Goal: Transaction & Acquisition: Purchase product/service

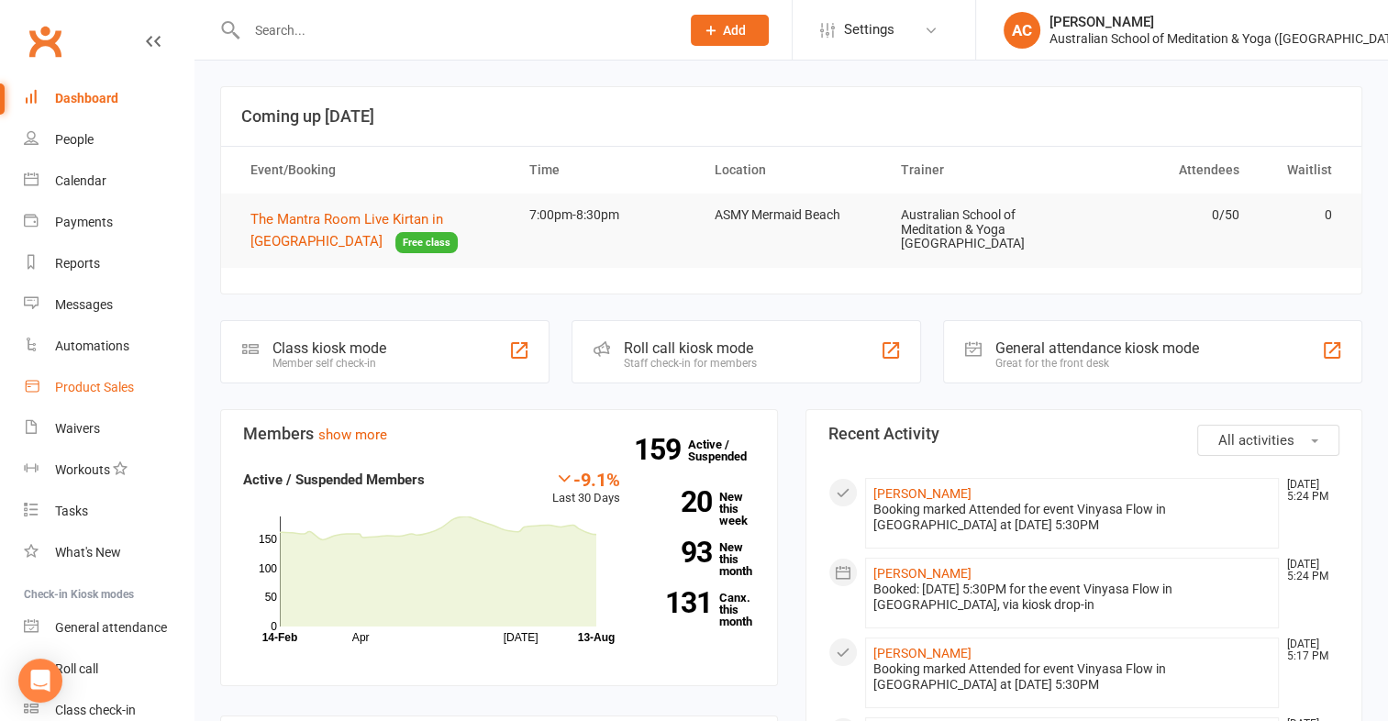
click at [92, 383] on div "Product Sales" at bounding box center [94, 387] width 79 height 15
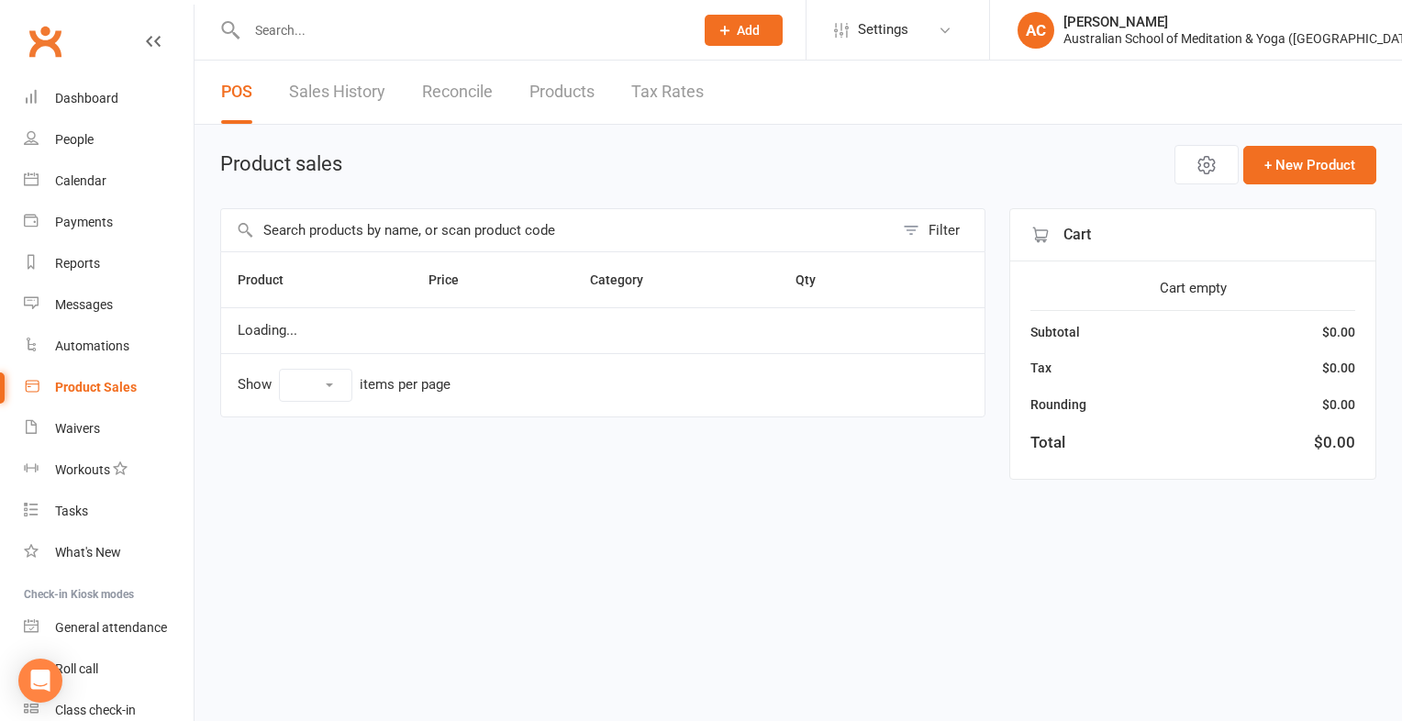
select select "100"
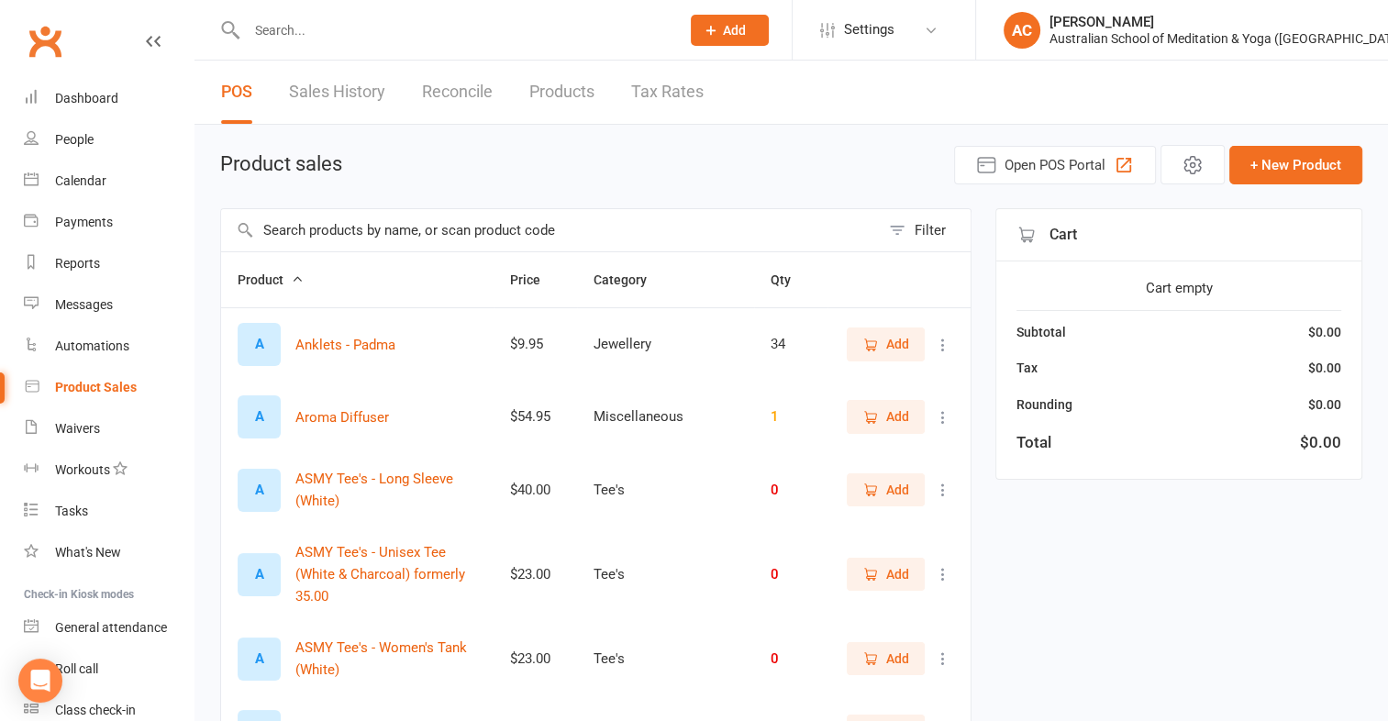
click at [473, 232] on input "text" at bounding box center [550, 230] width 659 height 42
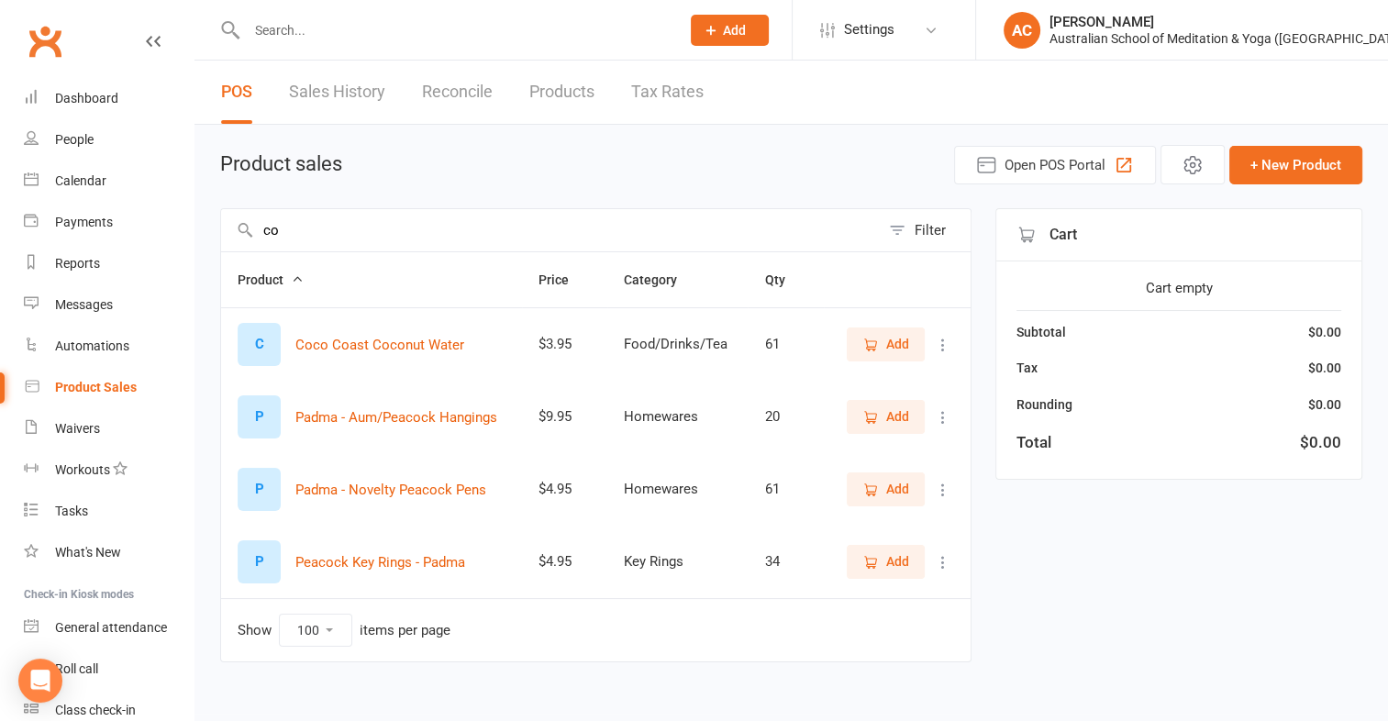
type input "c"
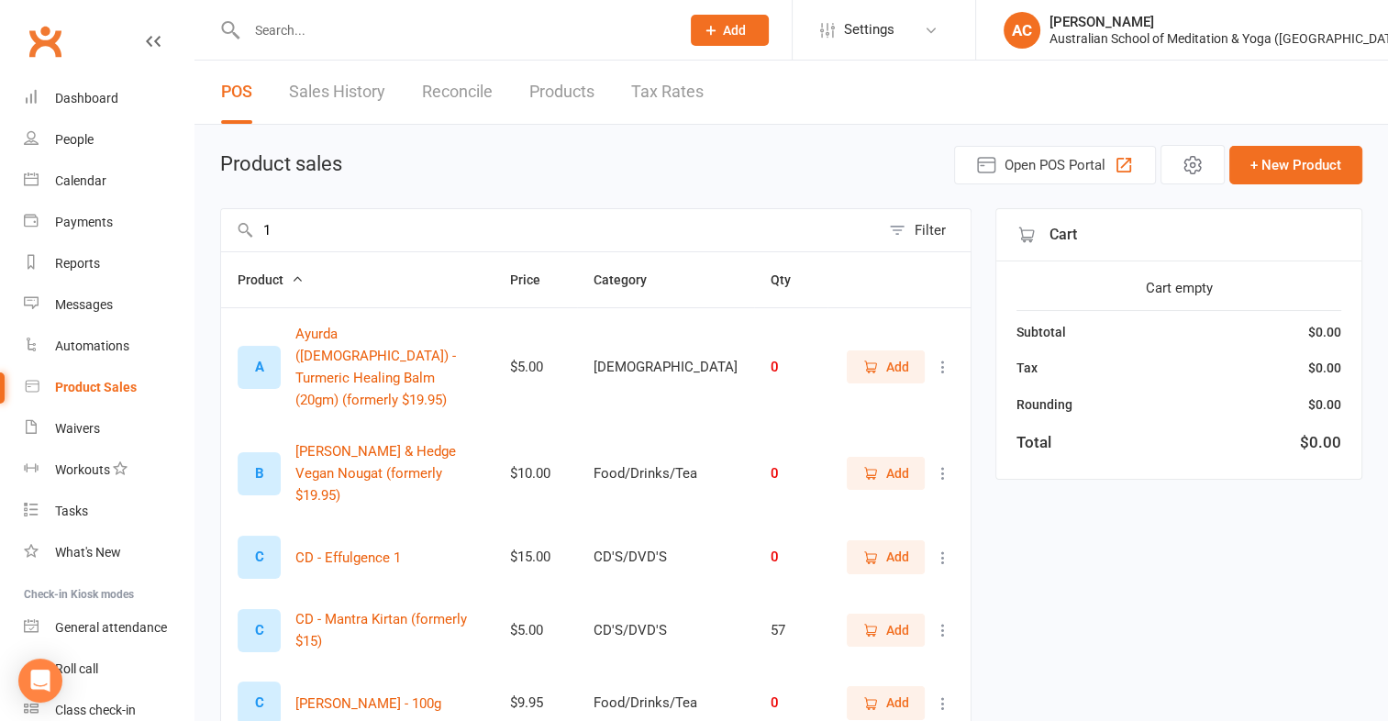
type input "1"
click at [293, 277] on icon "button" at bounding box center [297, 278] width 13 height 13
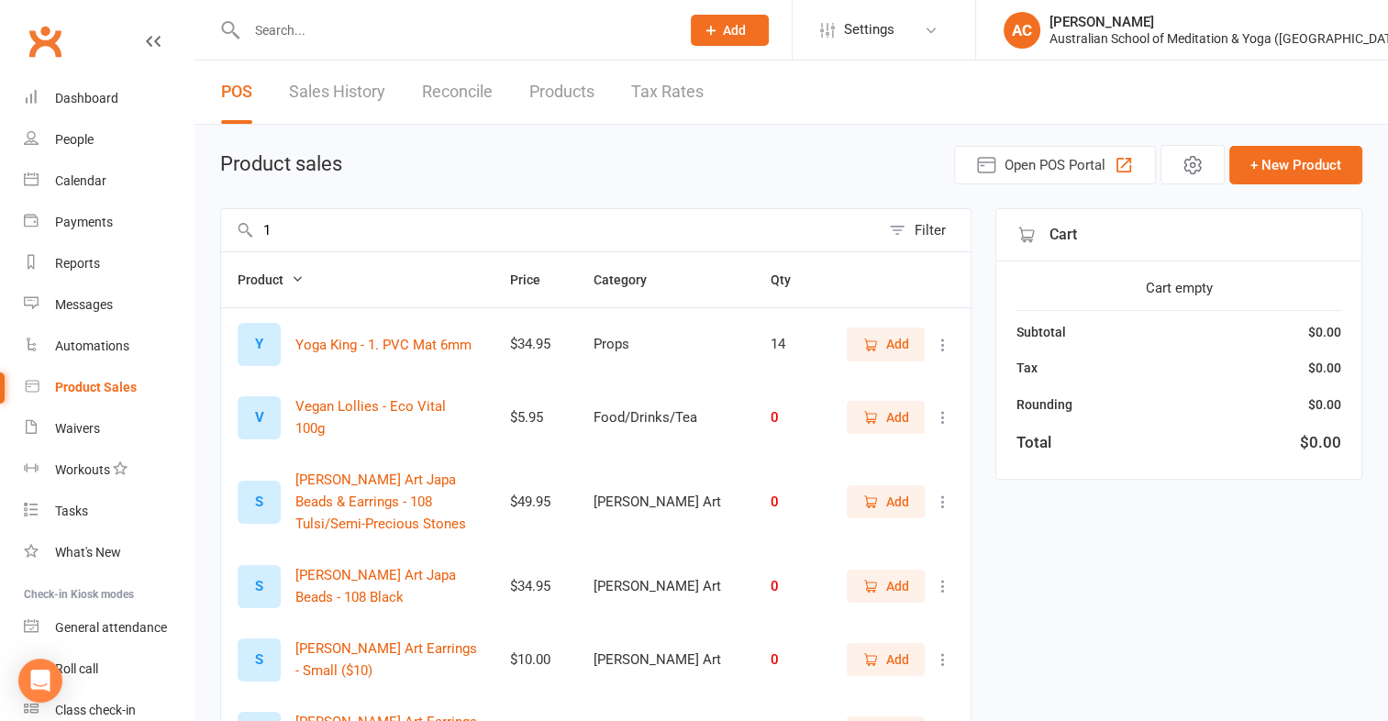
click at [293, 277] on icon "button" at bounding box center [297, 278] width 13 height 13
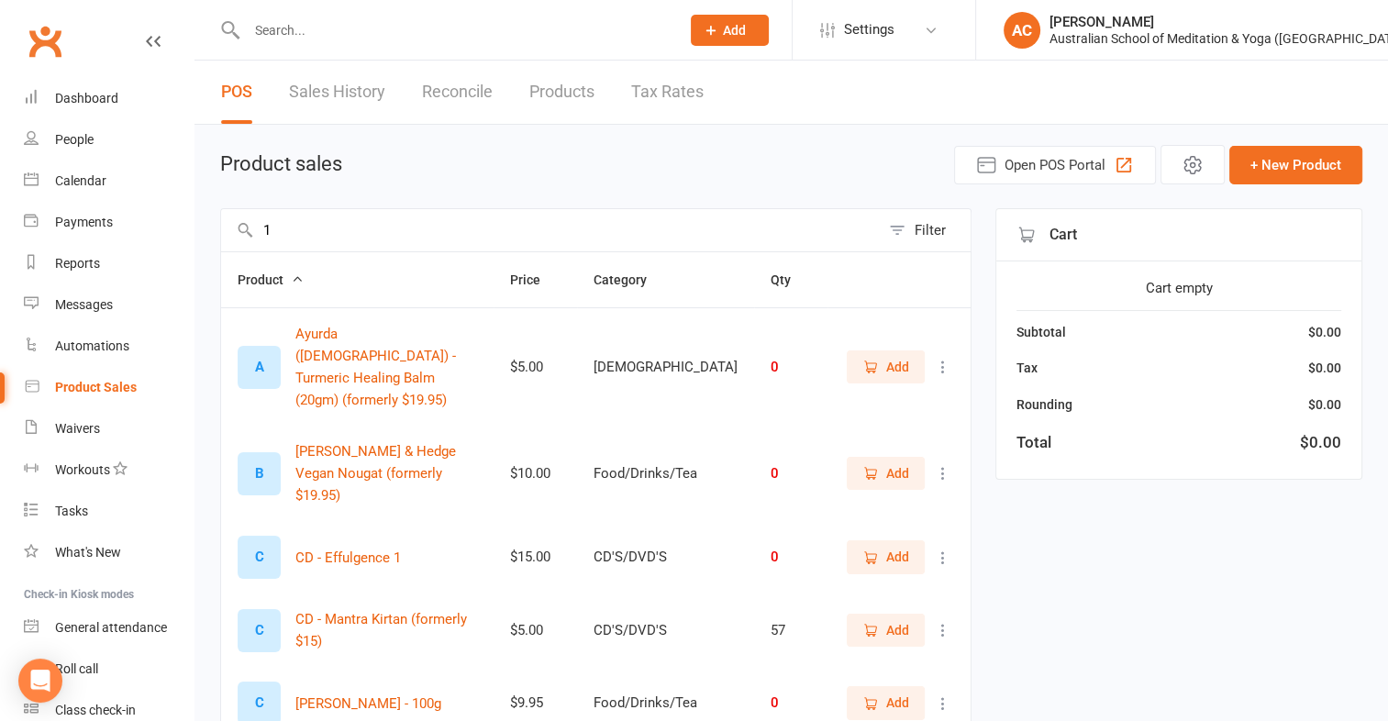
click at [238, 269] on button "Product" at bounding box center [271, 280] width 66 height 22
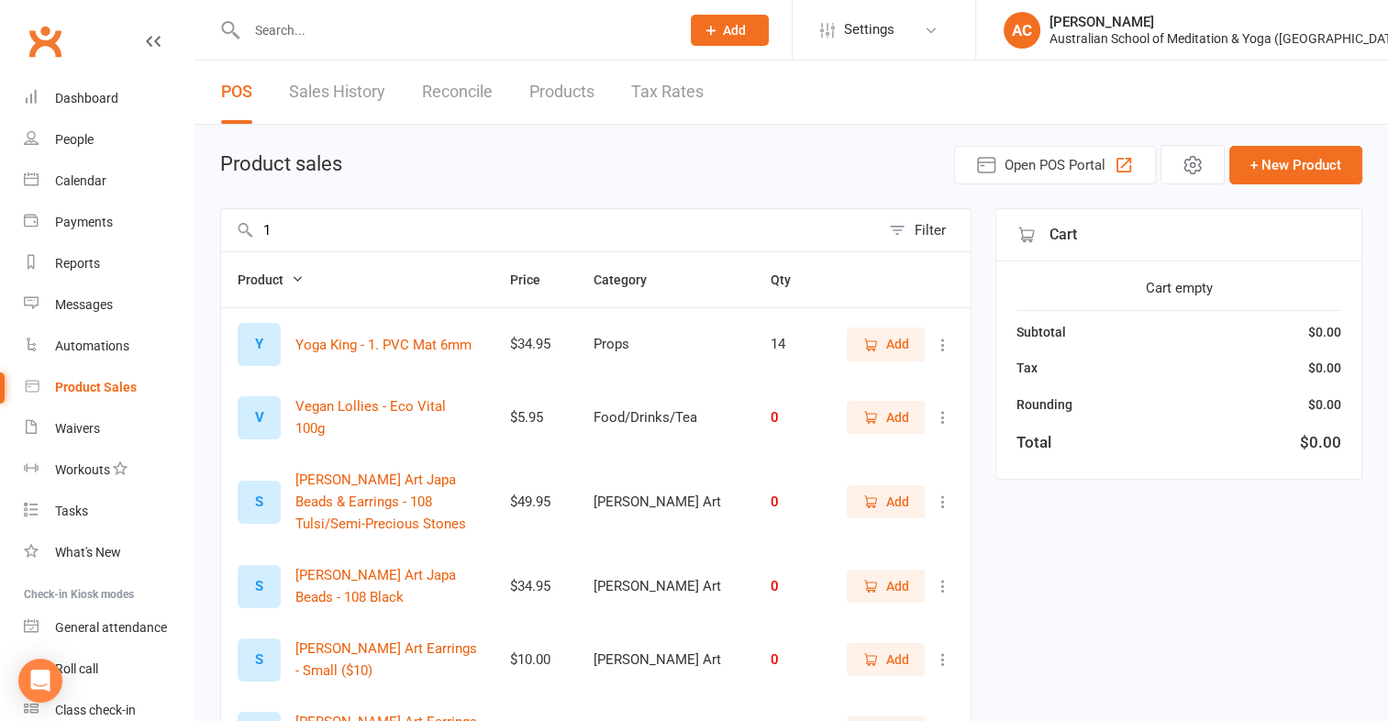
click at [323, 238] on input "1" at bounding box center [550, 230] width 659 height 42
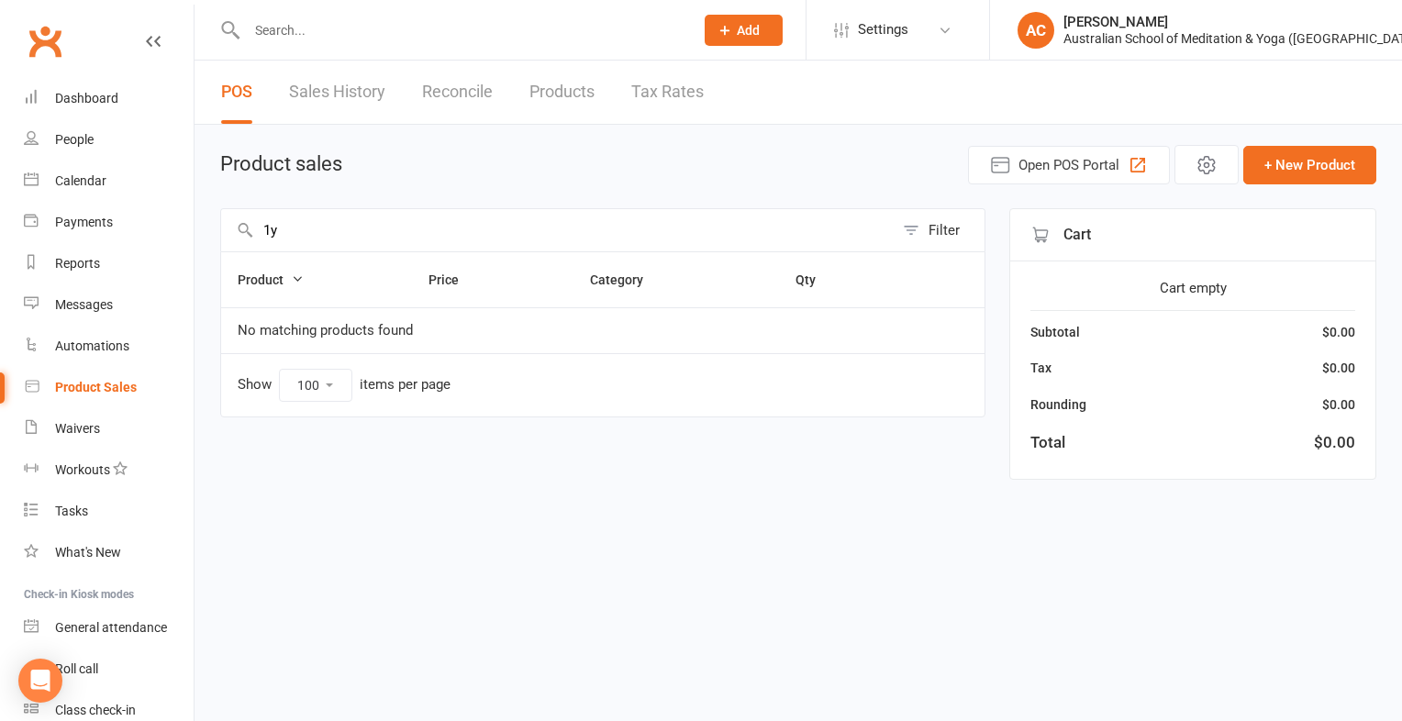
type input "1"
type input "q"
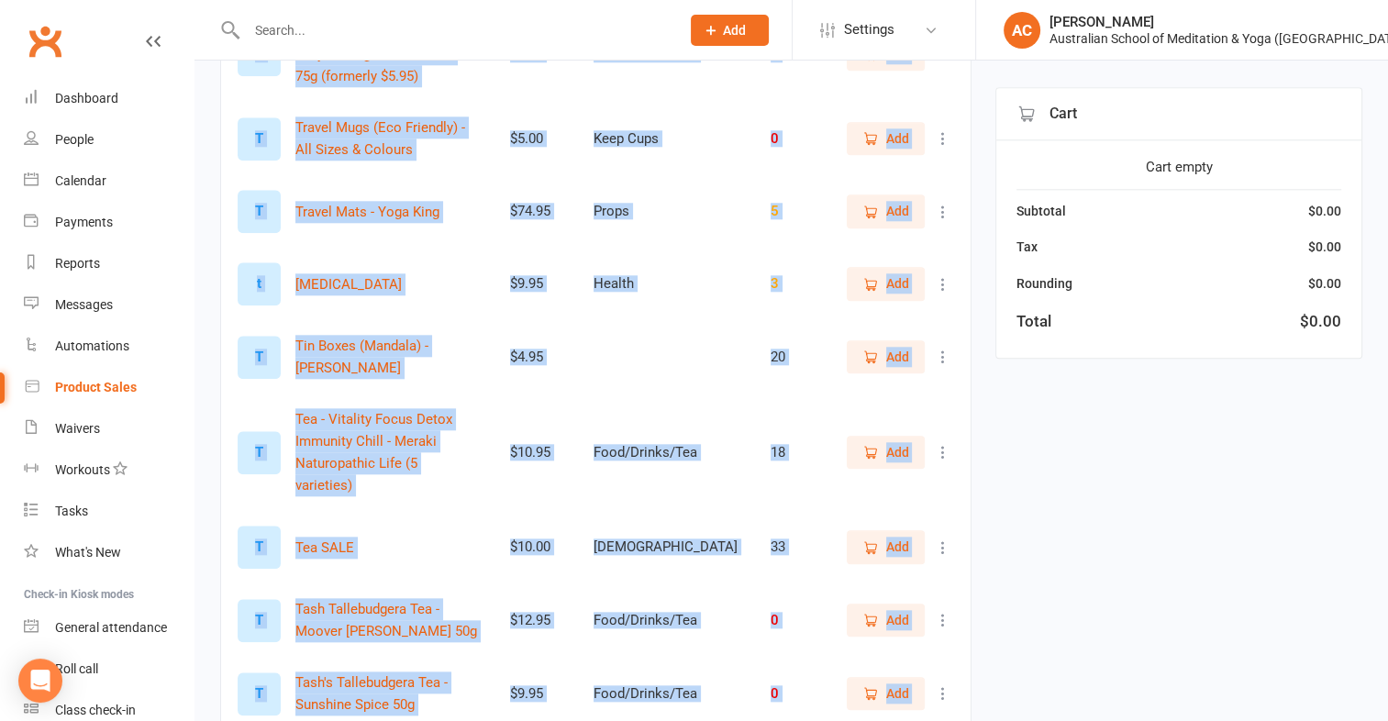
scroll to position [1888, 0]
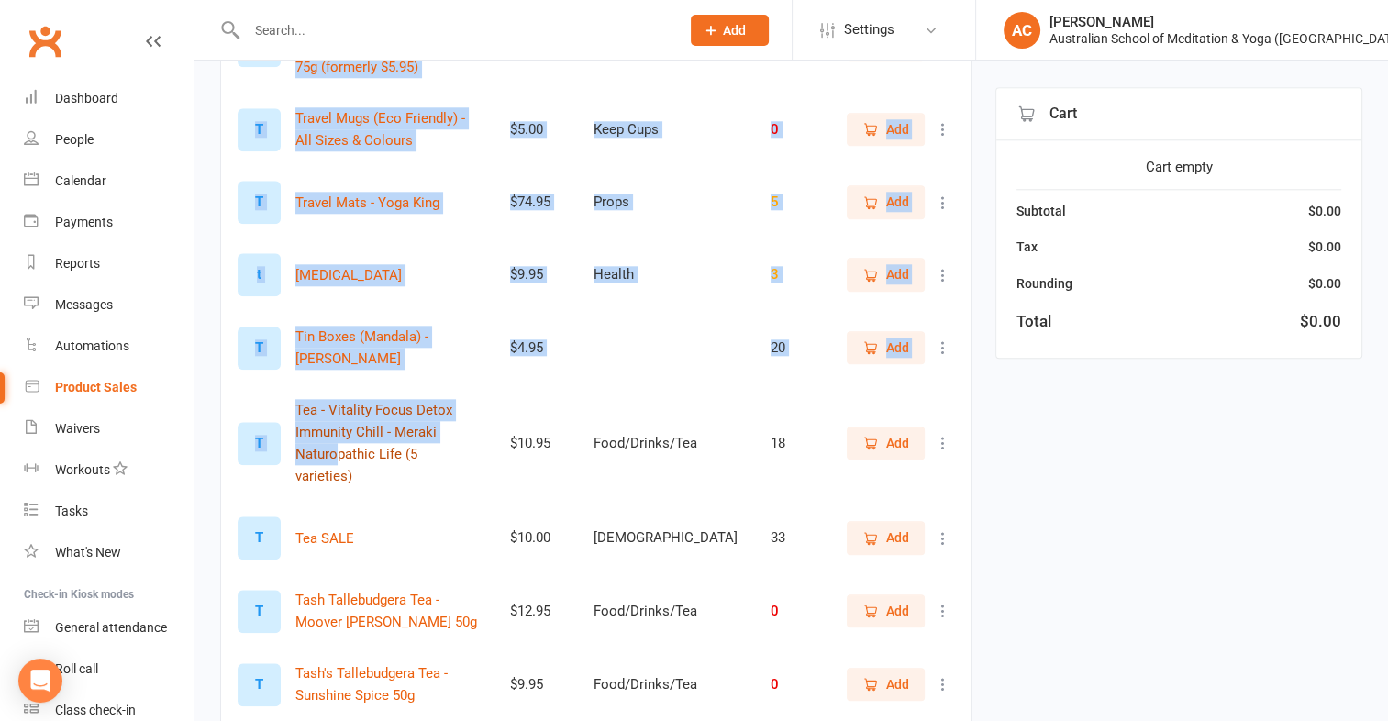
drag, startPoint x: 396, startPoint y: 138, endPoint x: 415, endPoint y: 409, distance: 272.1
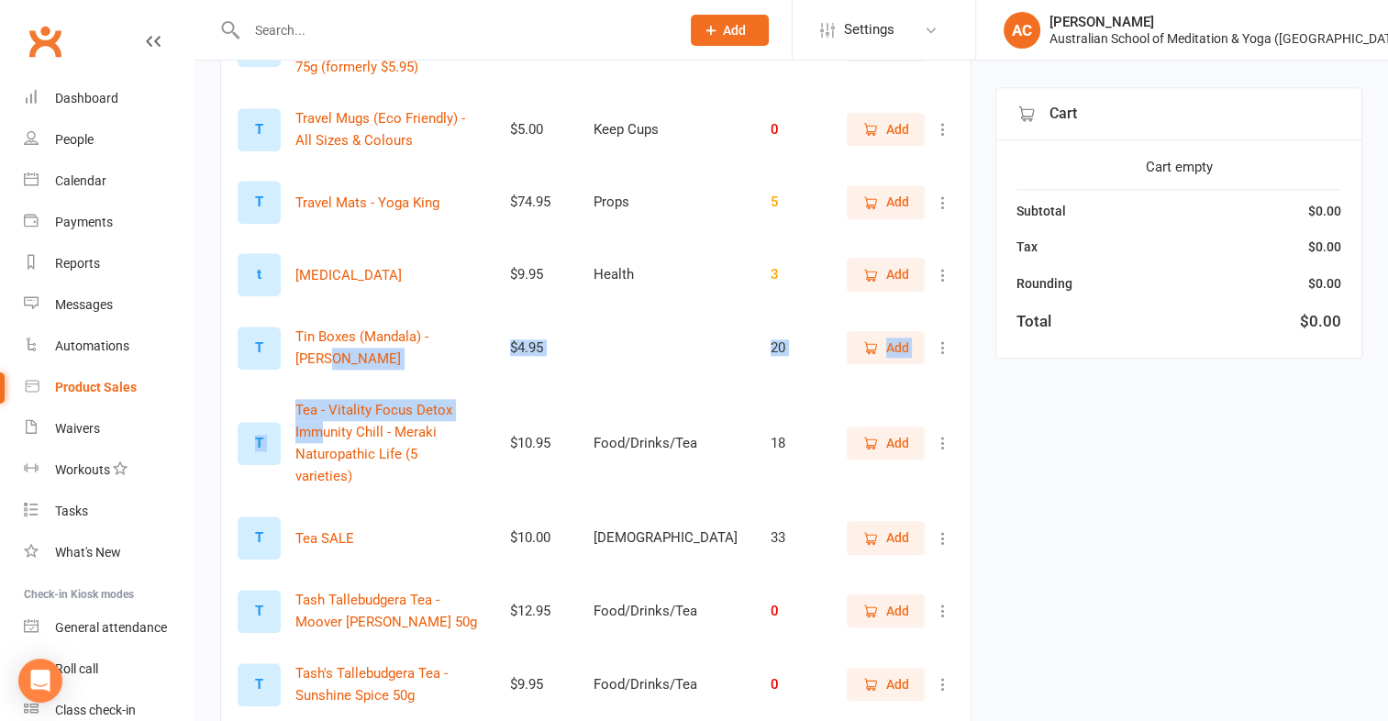
drag, startPoint x: 481, startPoint y: 372, endPoint x: 473, endPoint y: 294, distance: 77.4
drag, startPoint x: 466, startPoint y: 382, endPoint x: 411, endPoint y: 398, distance: 57.5
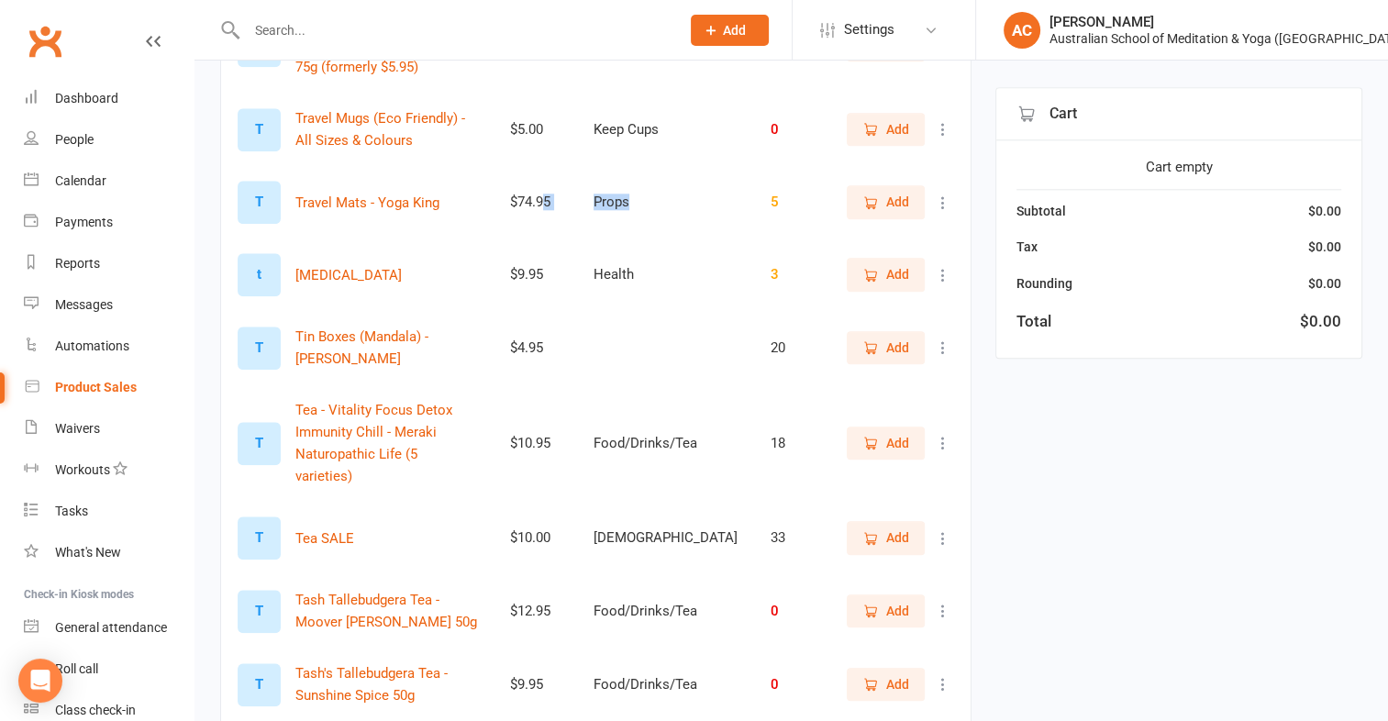
drag, startPoint x: 702, startPoint y: 201, endPoint x: 581, endPoint y: 134, distance: 138.4
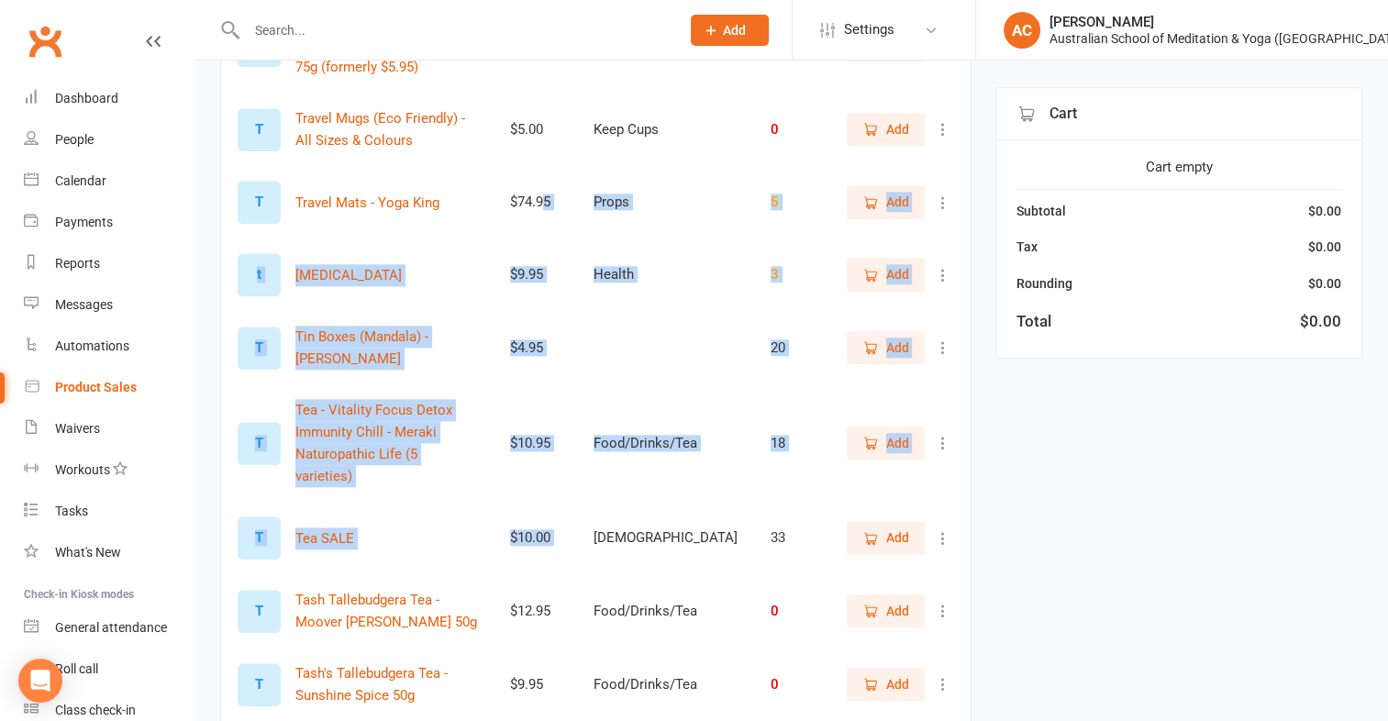
drag, startPoint x: 581, startPoint y: 134, endPoint x: 638, endPoint y: 574, distance: 444.1
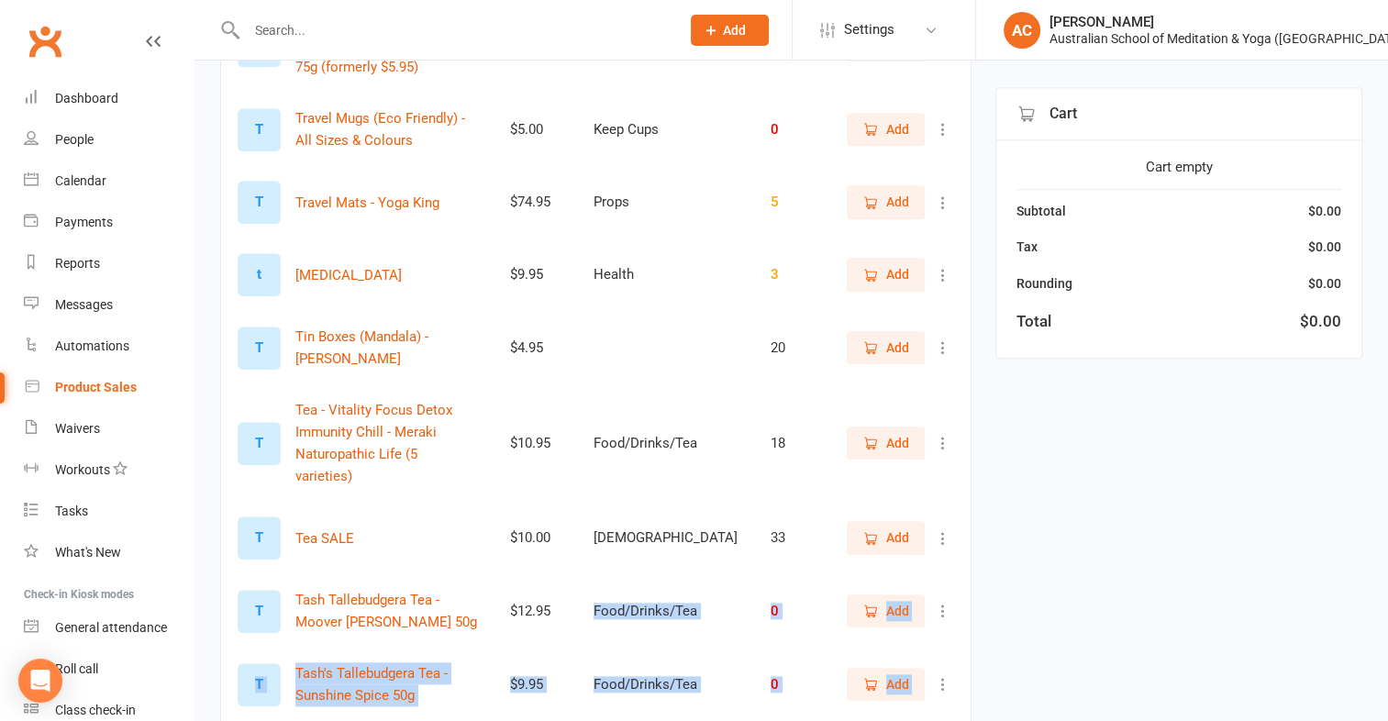
drag, startPoint x: 632, startPoint y: 556, endPoint x: 680, endPoint y: 691, distance: 143.0
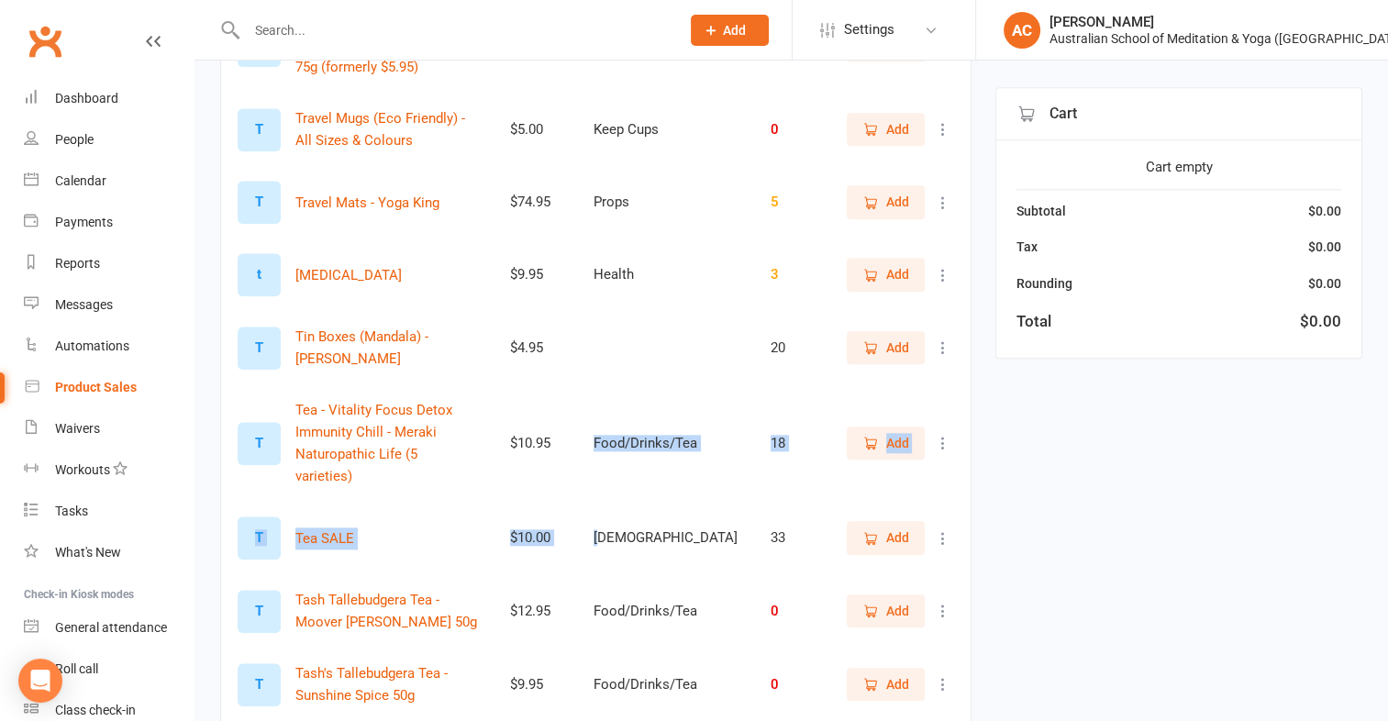
drag, startPoint x: 642, startPoint y: 495, endPoint x: 635, endPoint y: 420, distance: 75.6
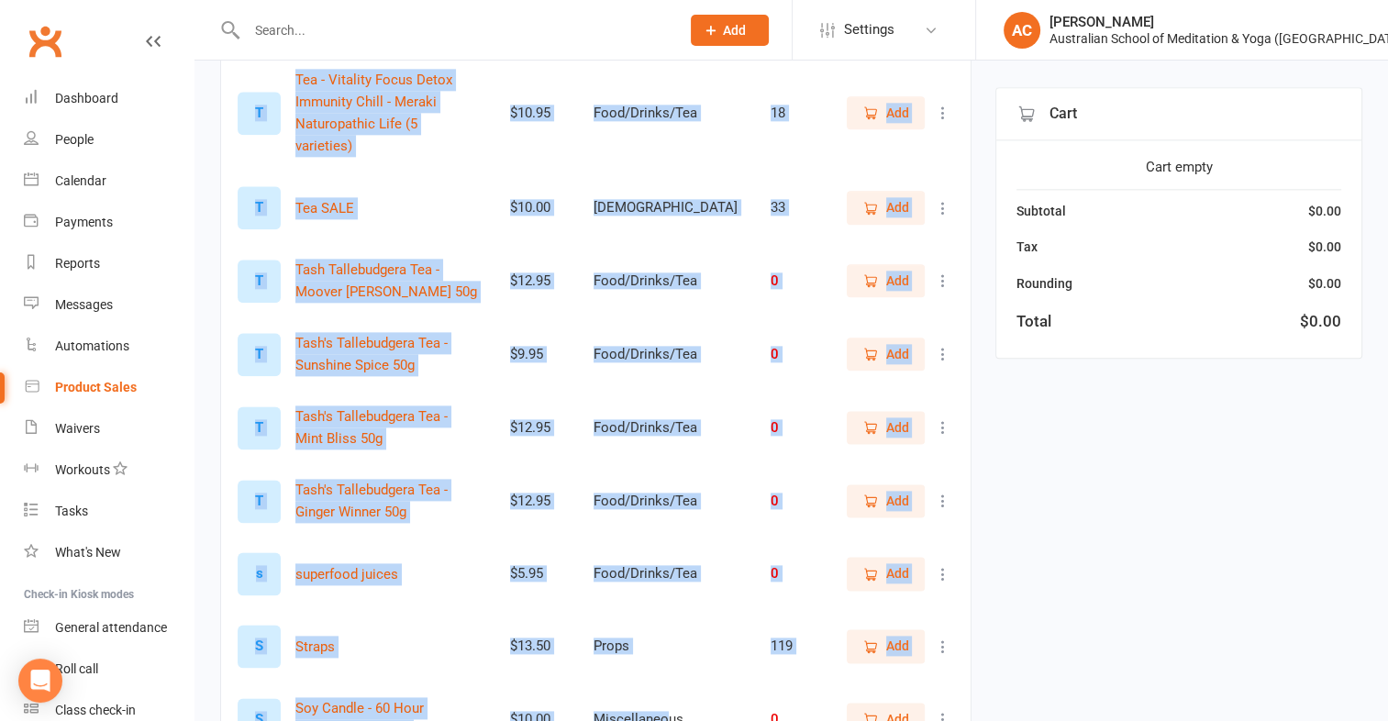
drag, startPoint x: 675, startPoint y: 114, endPoint x: 705, endPoint y: 724, distance: 610.7
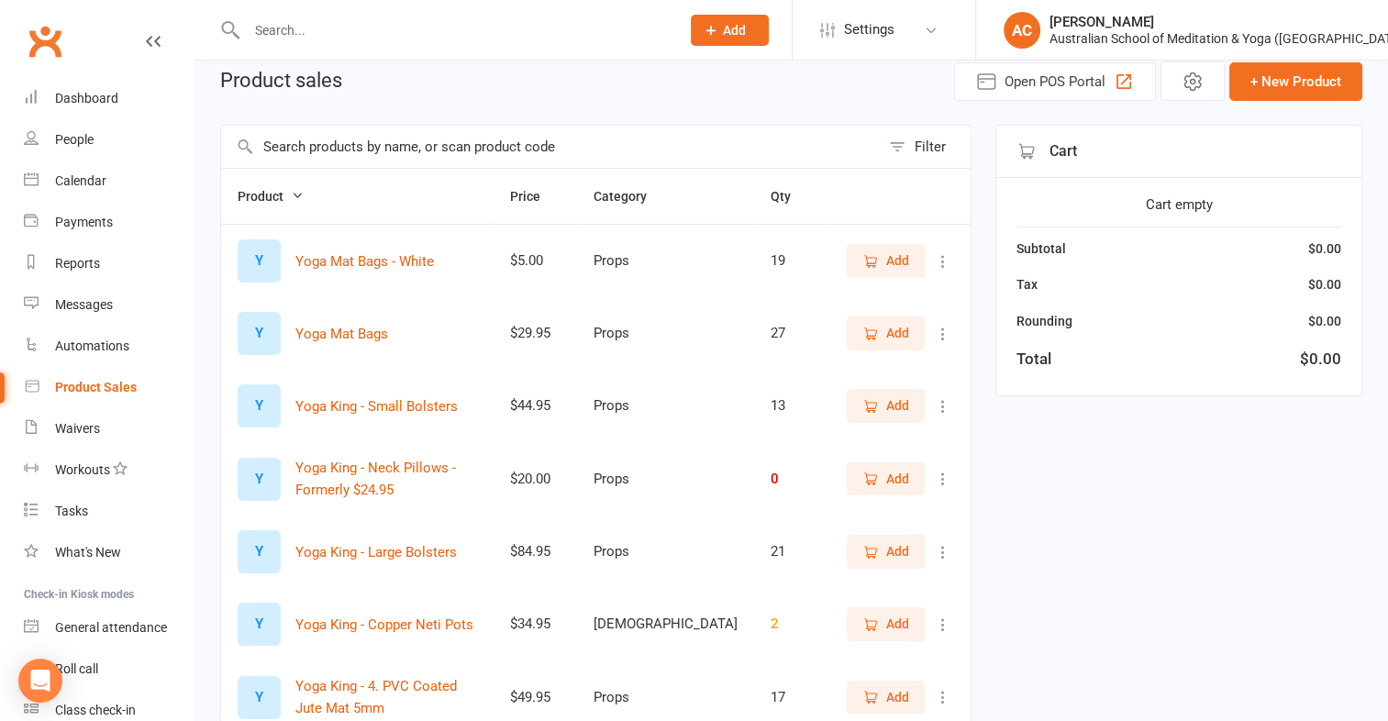
scroll to position [0, 0]
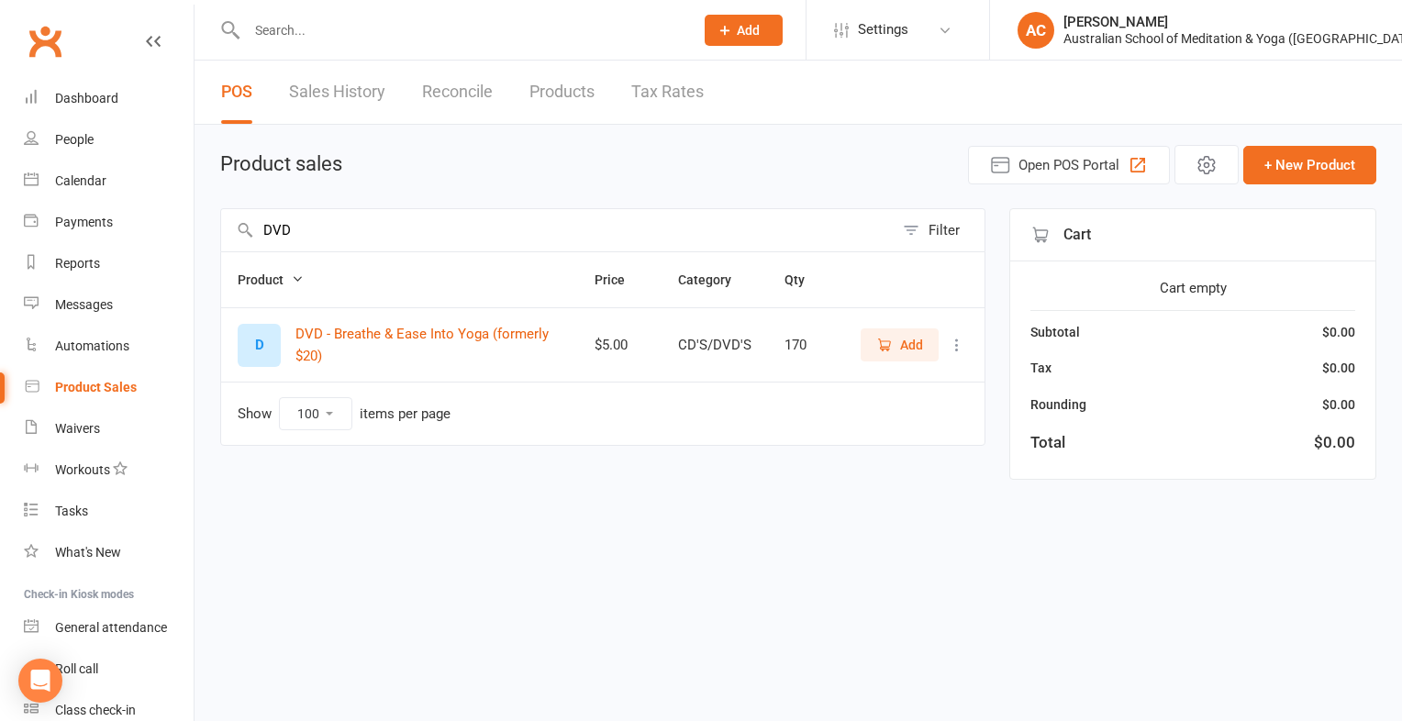
click at [360, 230] on input "DVD" at bounding box center [557, 230] width 672 height 42
type input "D"
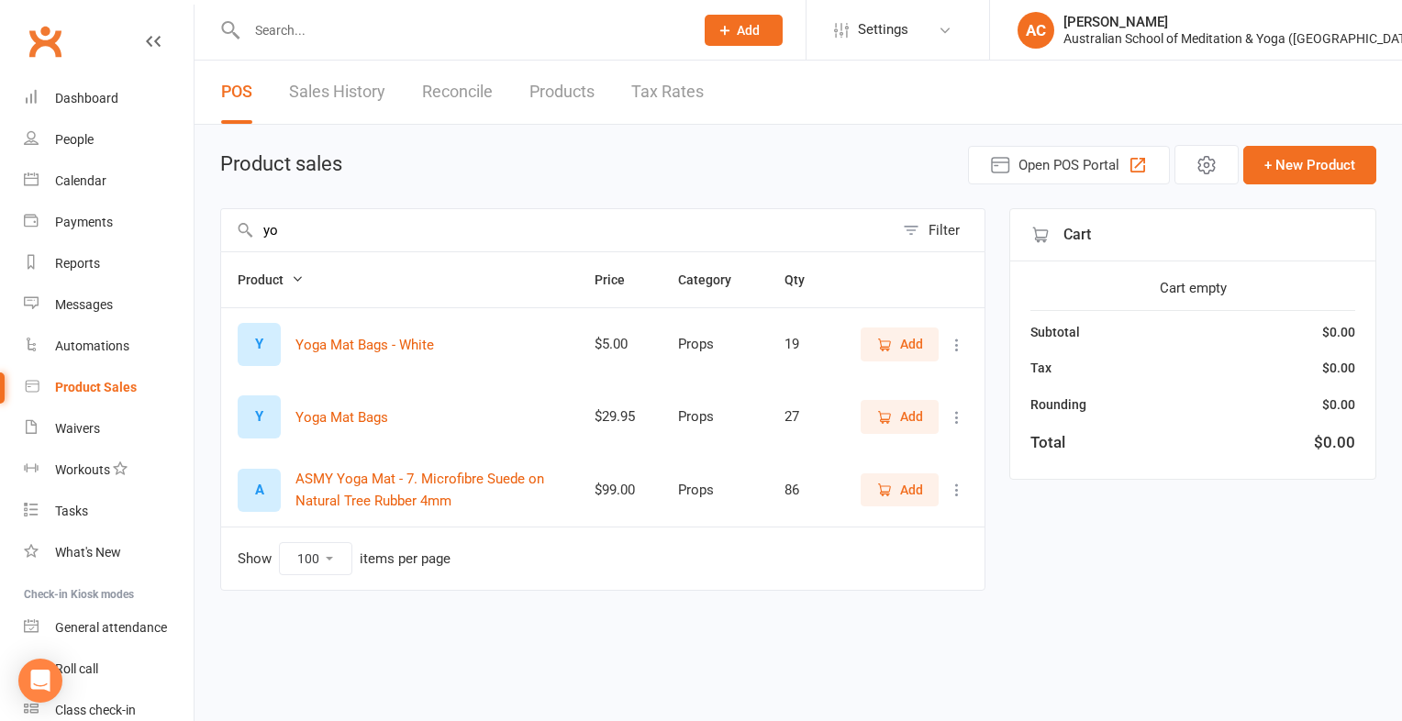
type input "y"
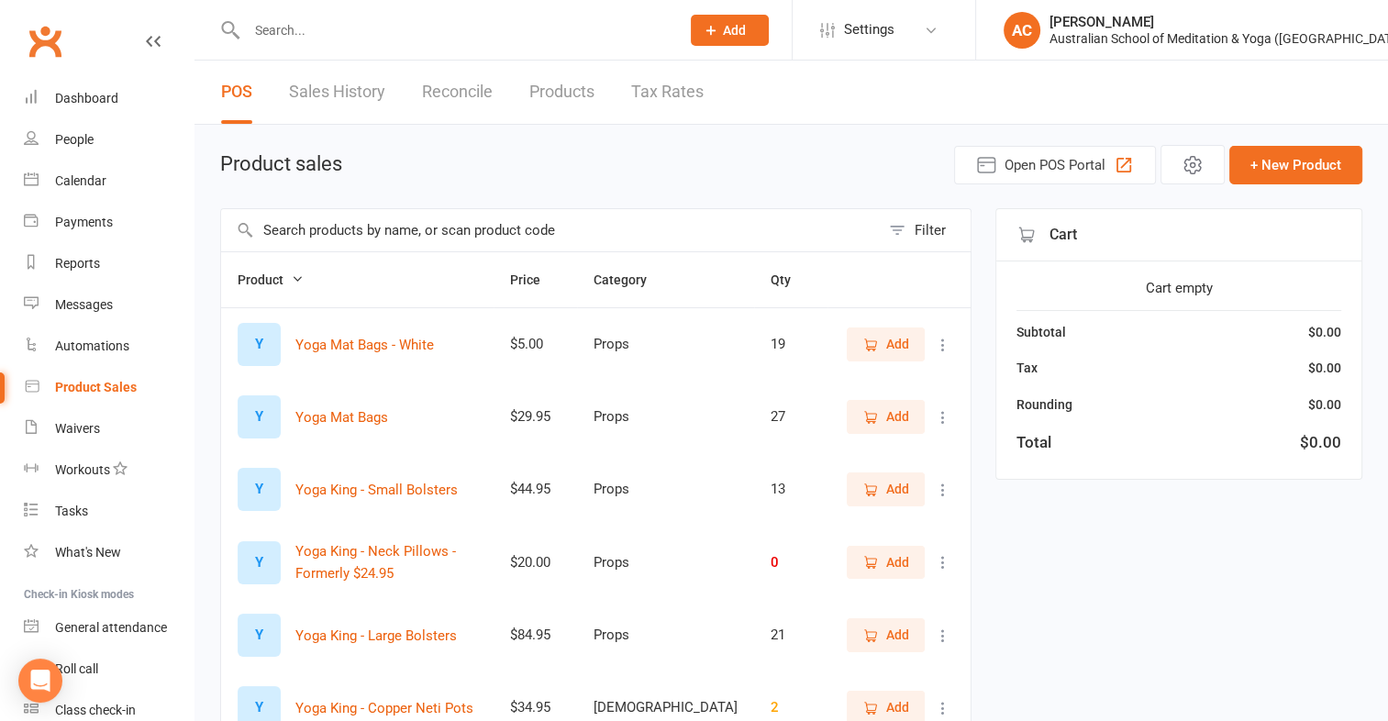
click at [259, 277] on span "Product" at bounding box center [271, 279] width 66 height 15
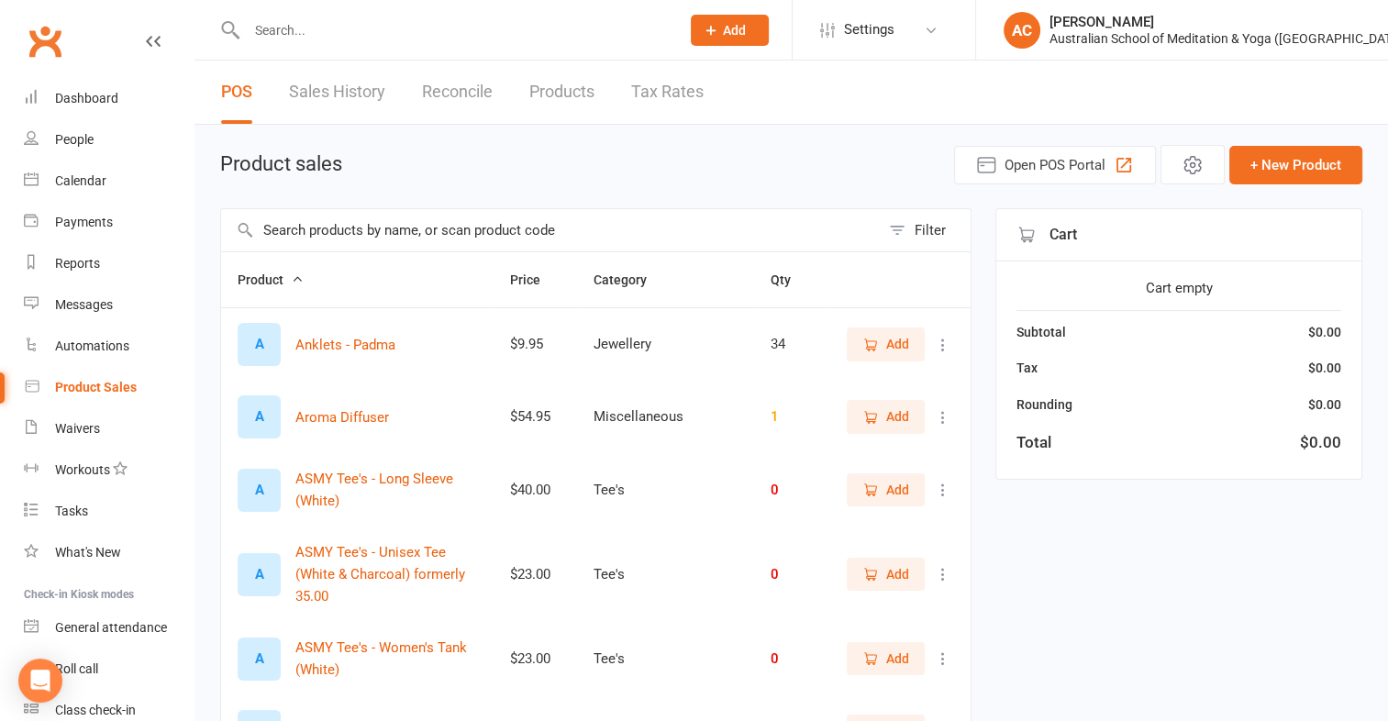
click at [337, 241] on input "text" at bounding box center [550, 230] width 659 height 42
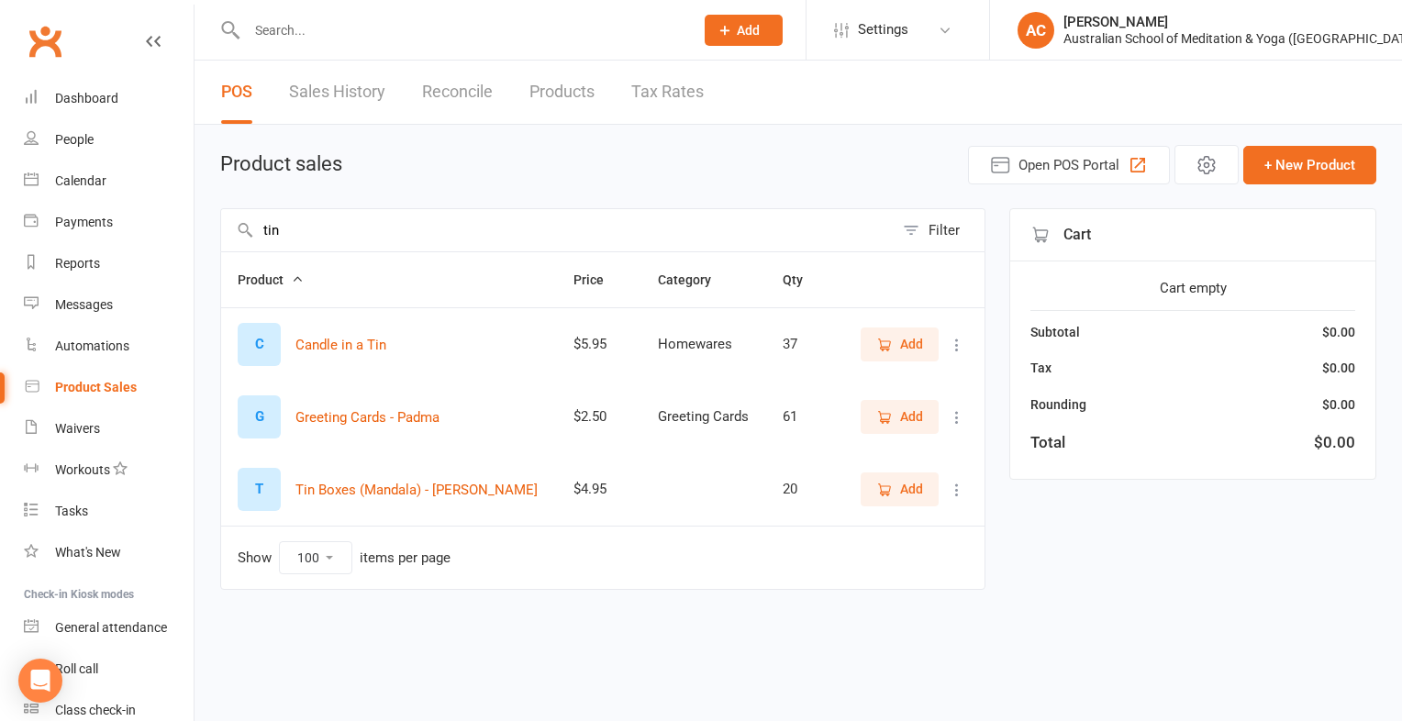
type input "tin"
click at [909, 488] on span "Add" at bounding box center [911, 489] width 23 height 20
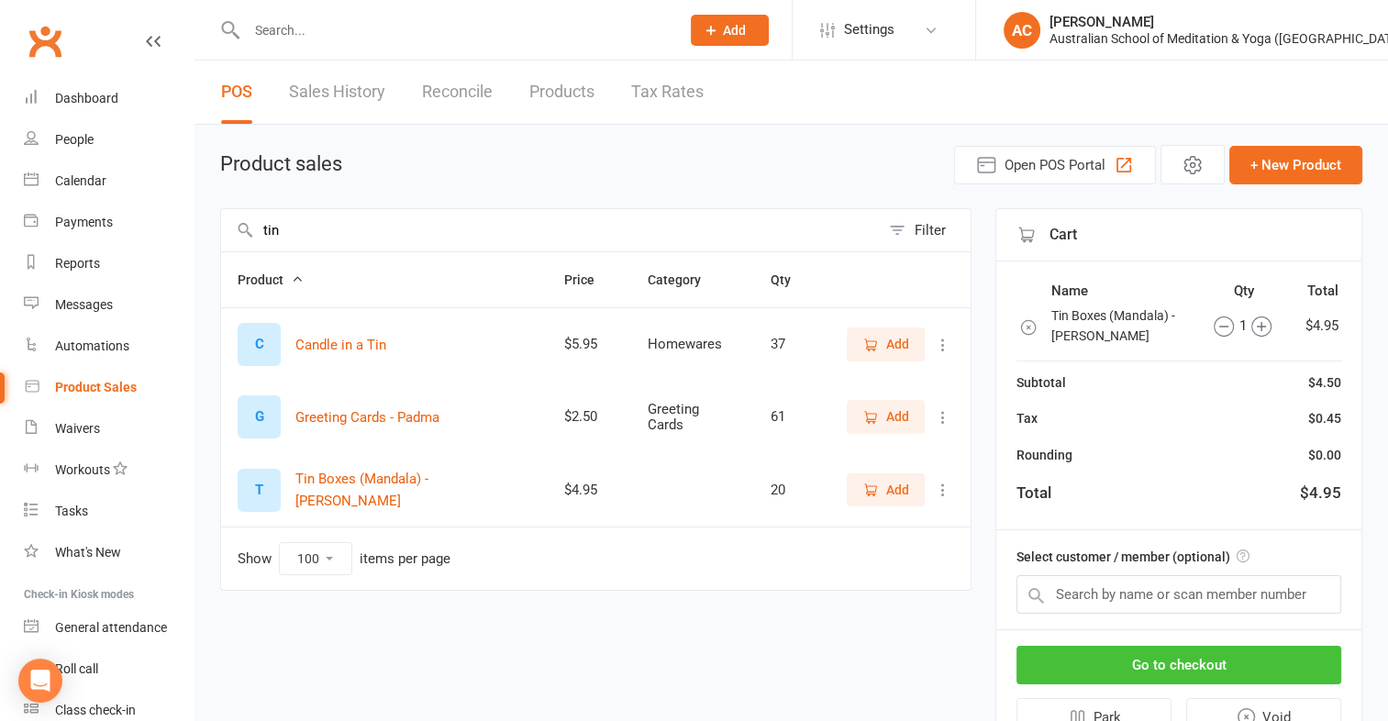
click at [1064, 656] on button "Go to checkout" at bounding box center [1178, 665] width 325 height 39
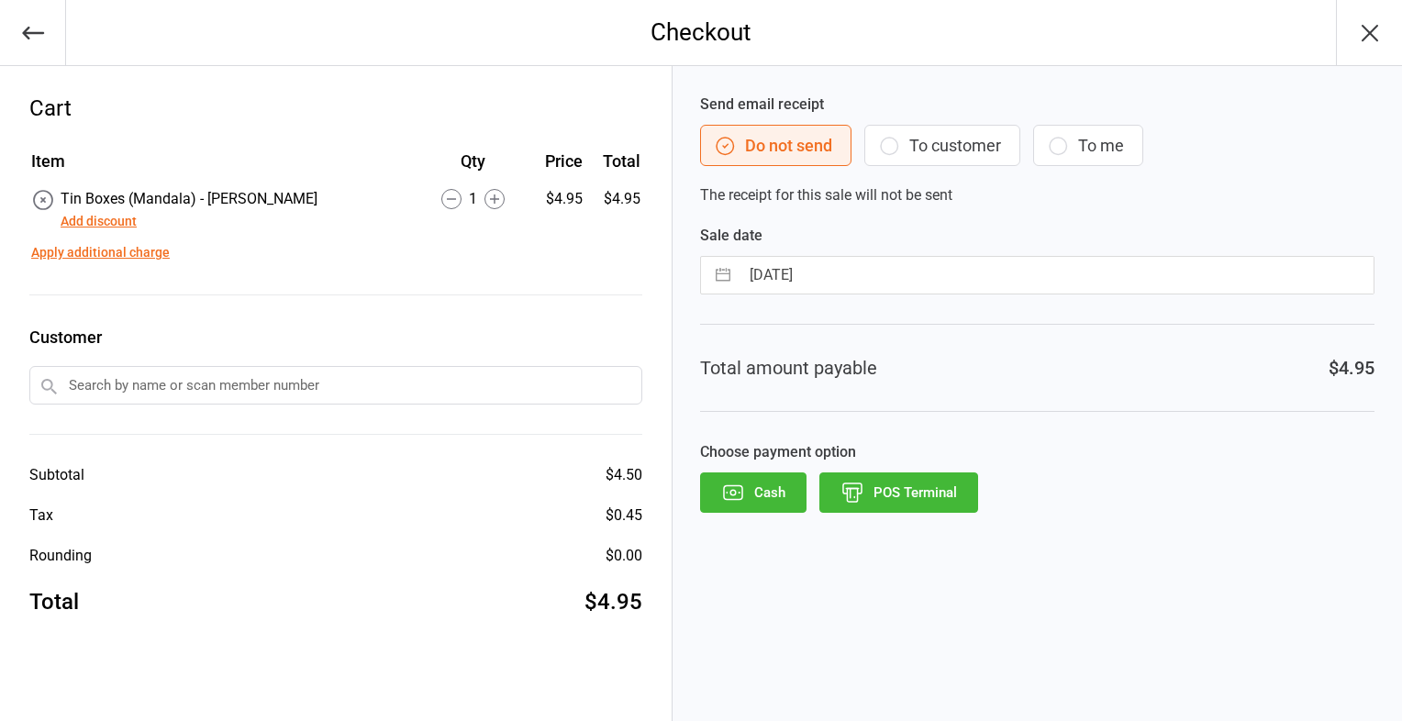
click at [778, 485] on button "Cash" at bounding box center [753, 492] width 106 height 40
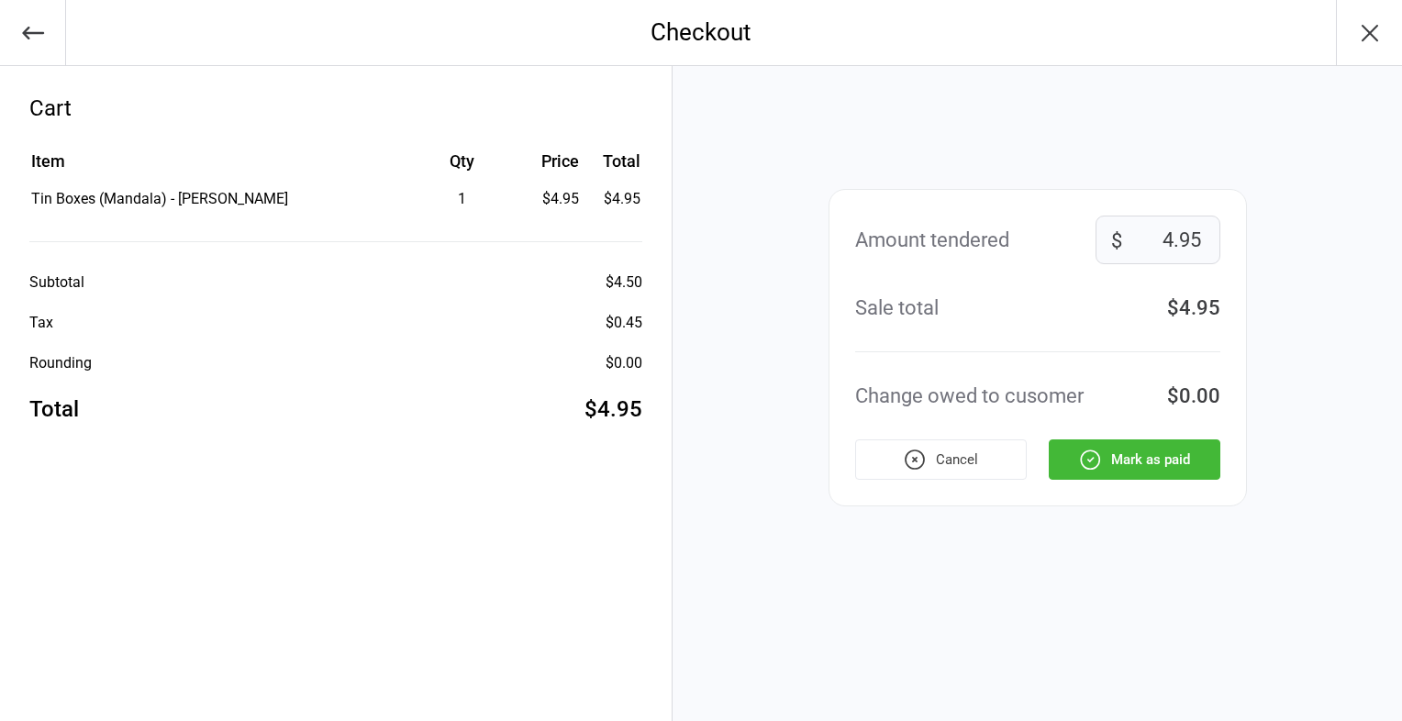
click at [1161, 432] on div "Amount tendered 4.95 $ Sale total $4.95 Change owed to cusomer $0.00 Cancel Mar…" at bounding box center [1037, 347] width 418 height 317
click at [1160, 444] on button "Mark as paid" at bounding box center [1135, 459] width 172 height 40
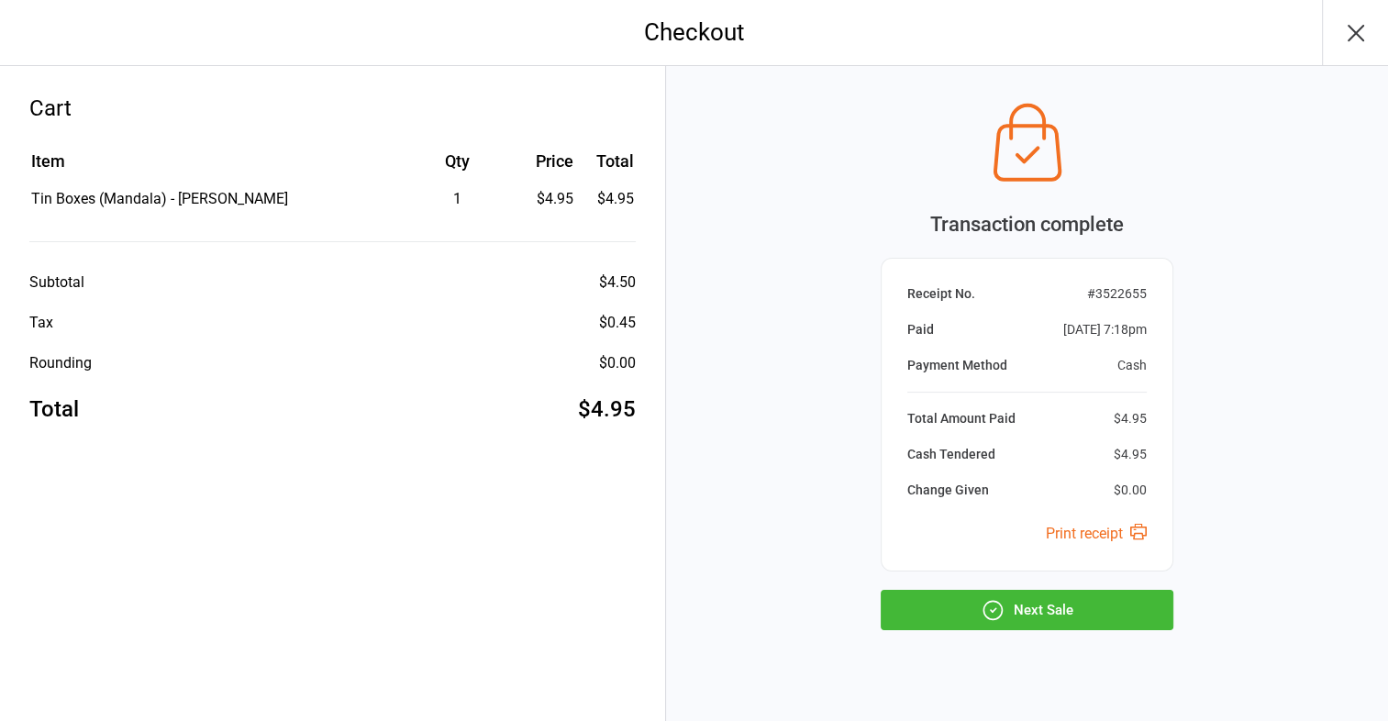
click at [1019, 594] on button "Next Sale" at bounding box center [1027, 610] width 293 height 40
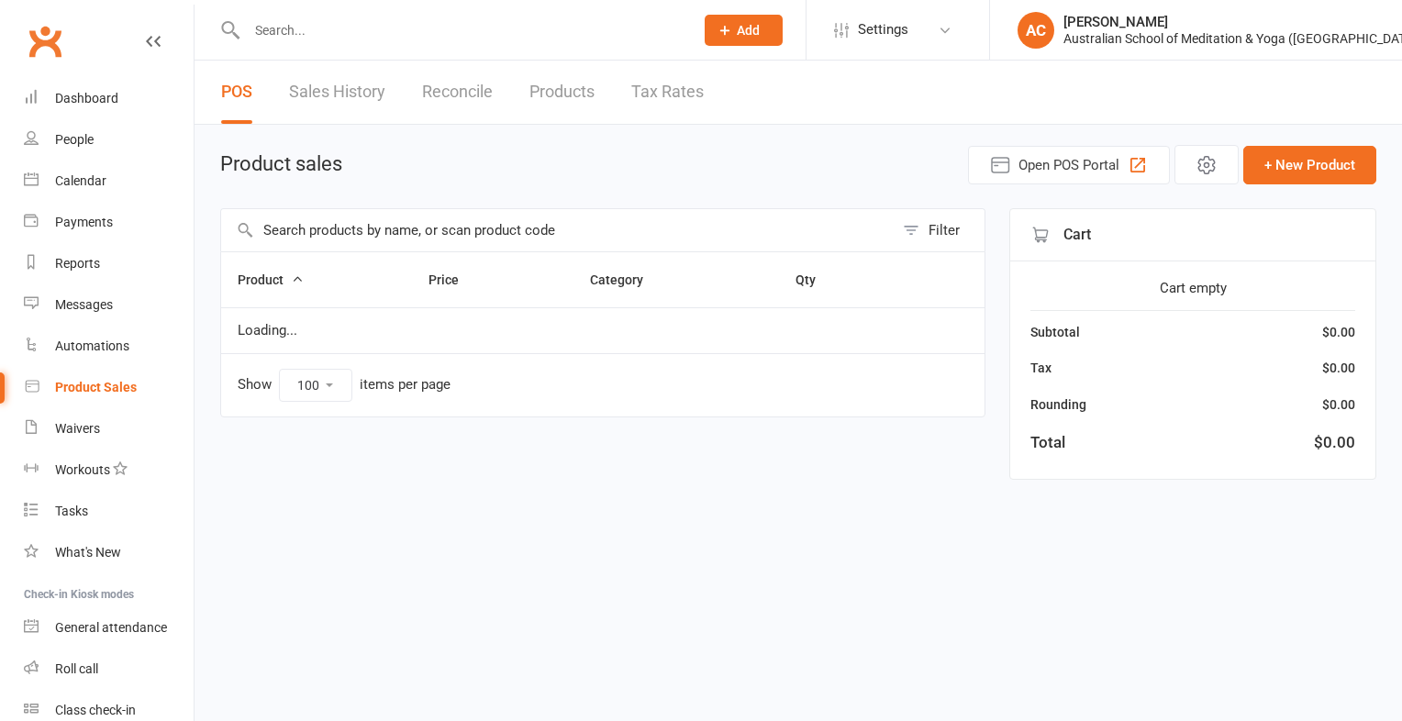
select select "100"
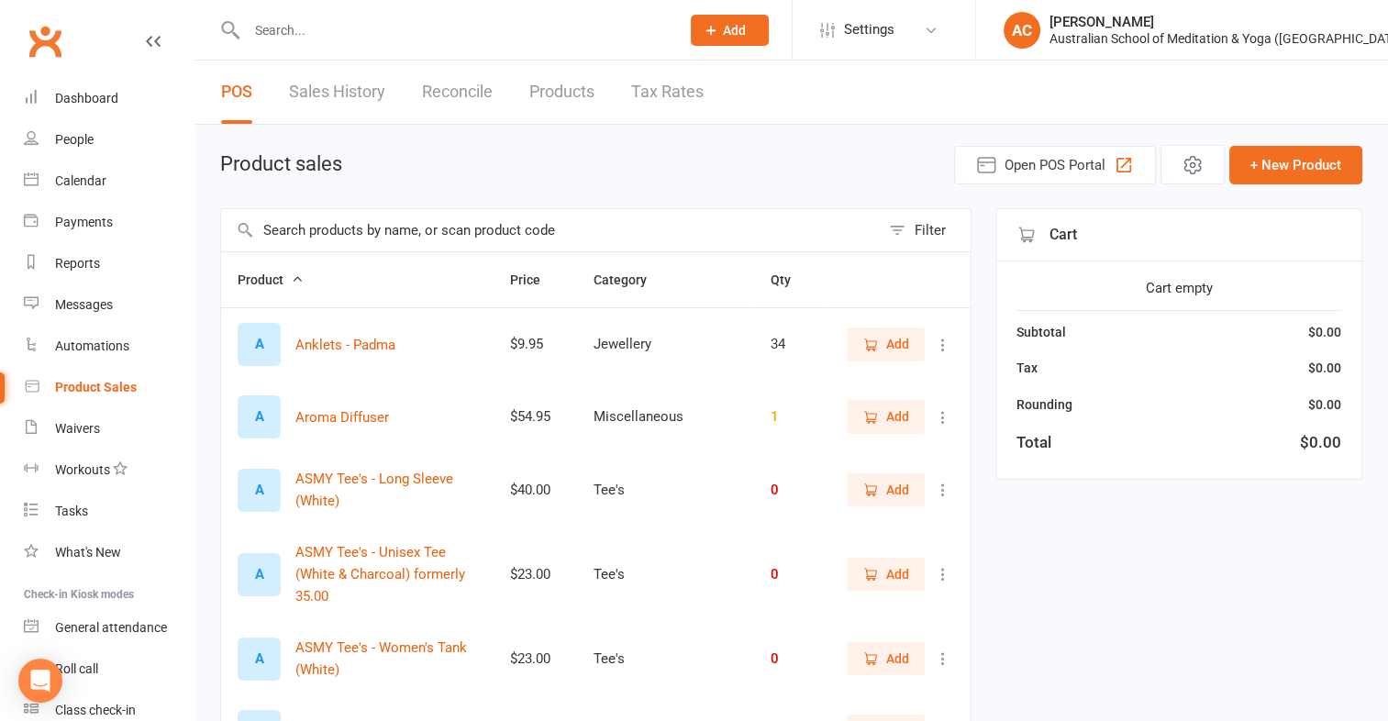
click at [505, 227] on input "text" at bounding box center [550, 230] width 659 height 42
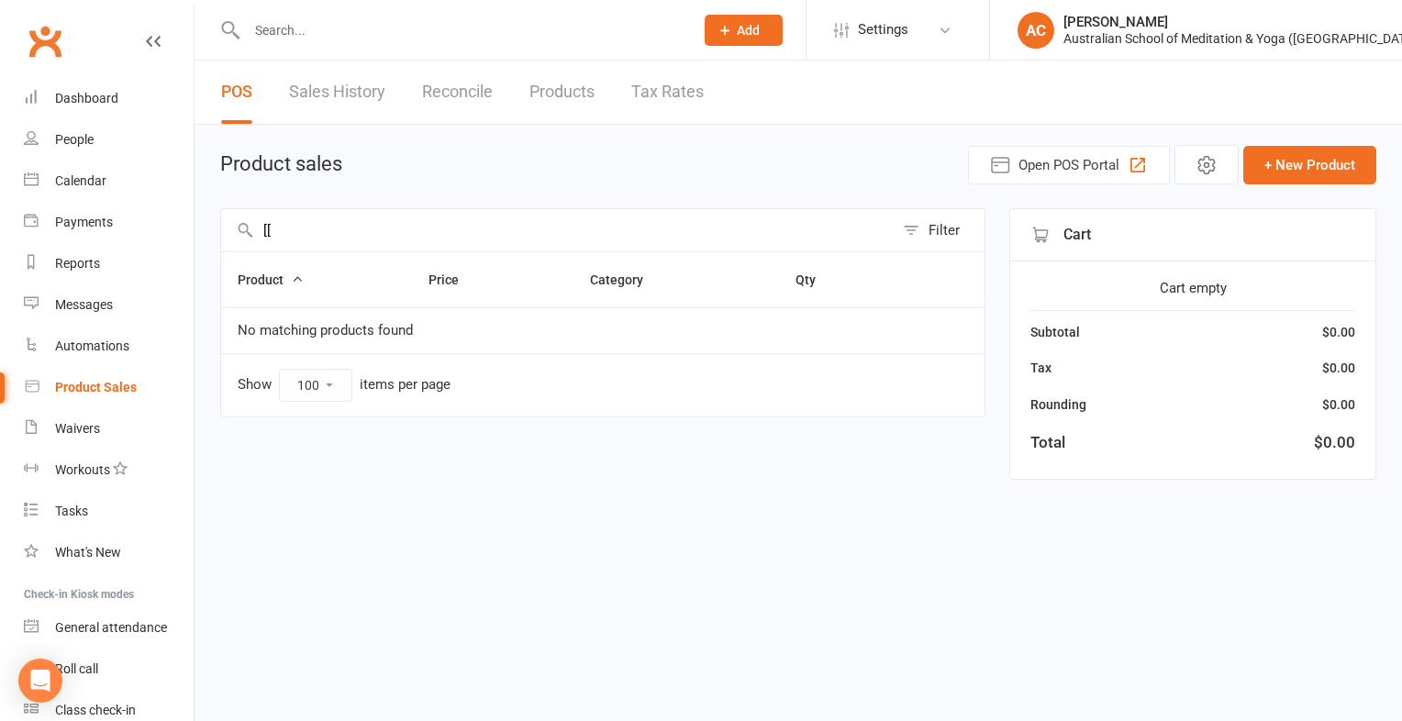
type input "["
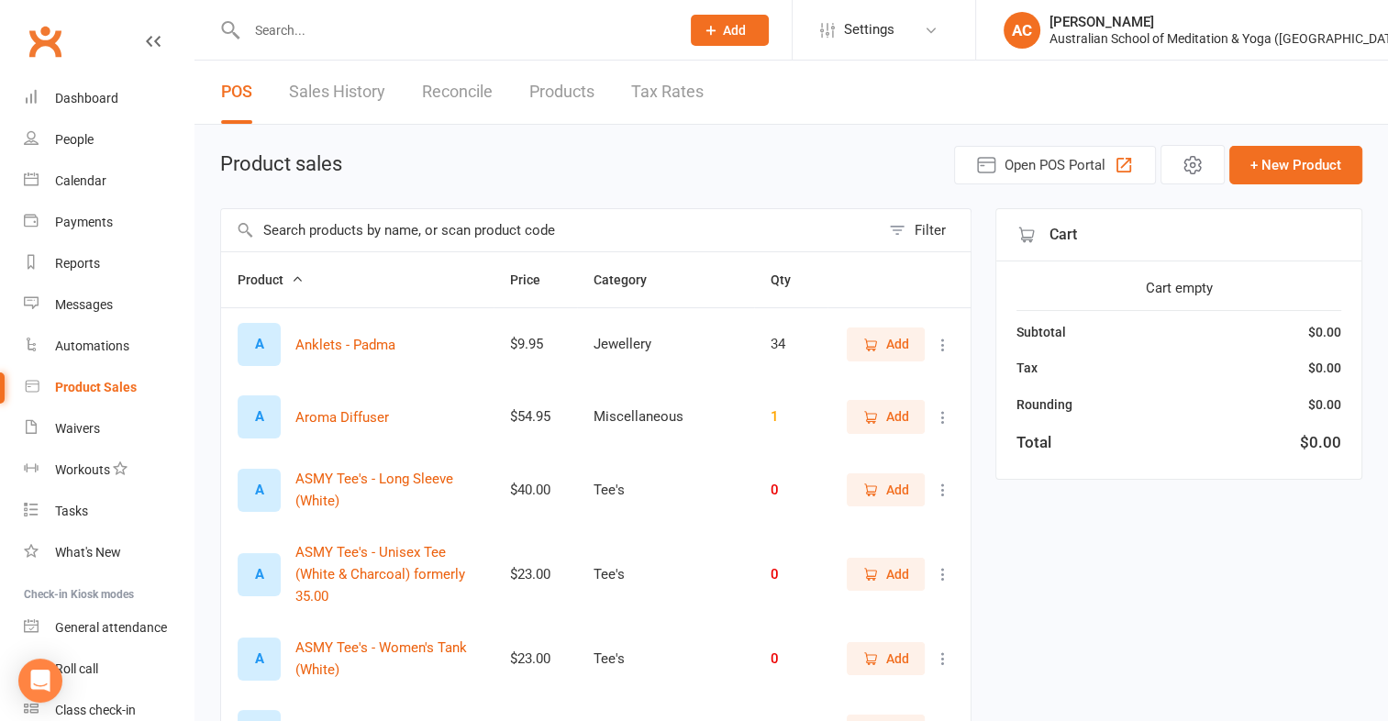
type input "("
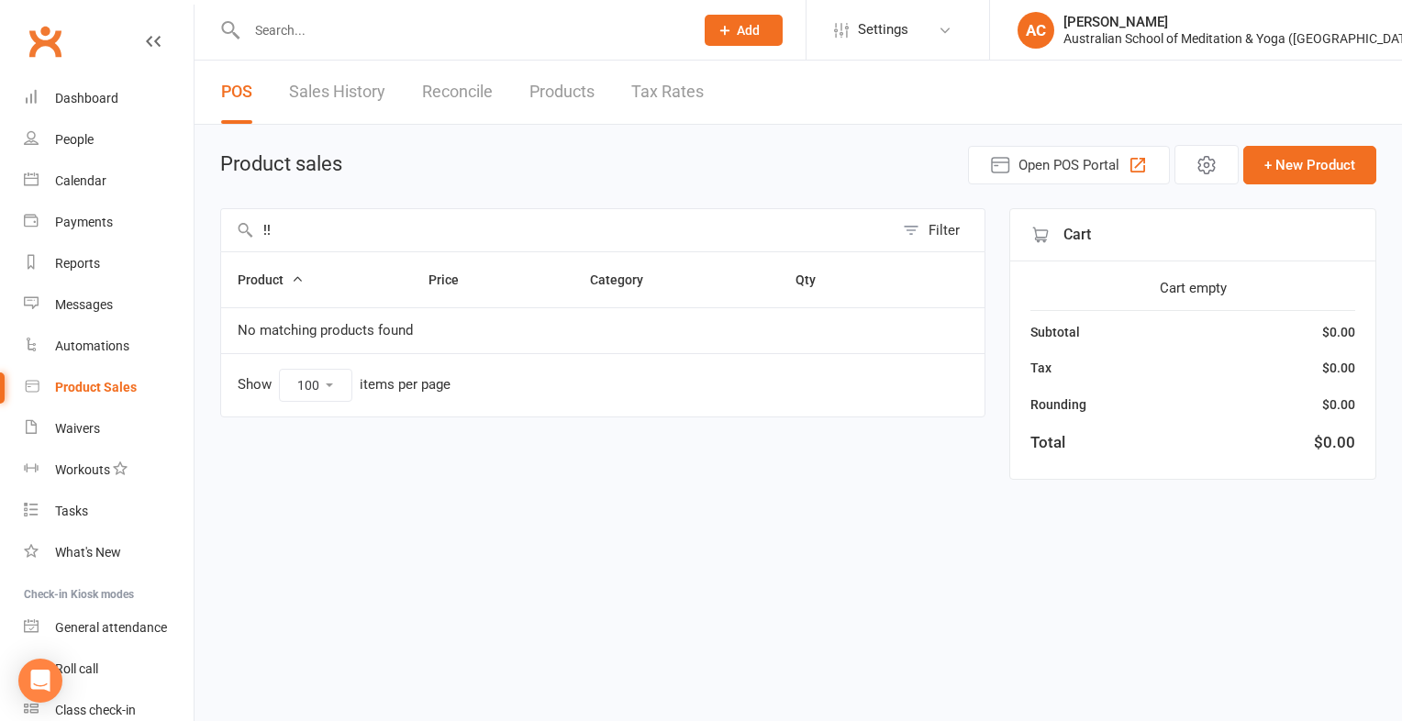
type input "!"
type input "s"
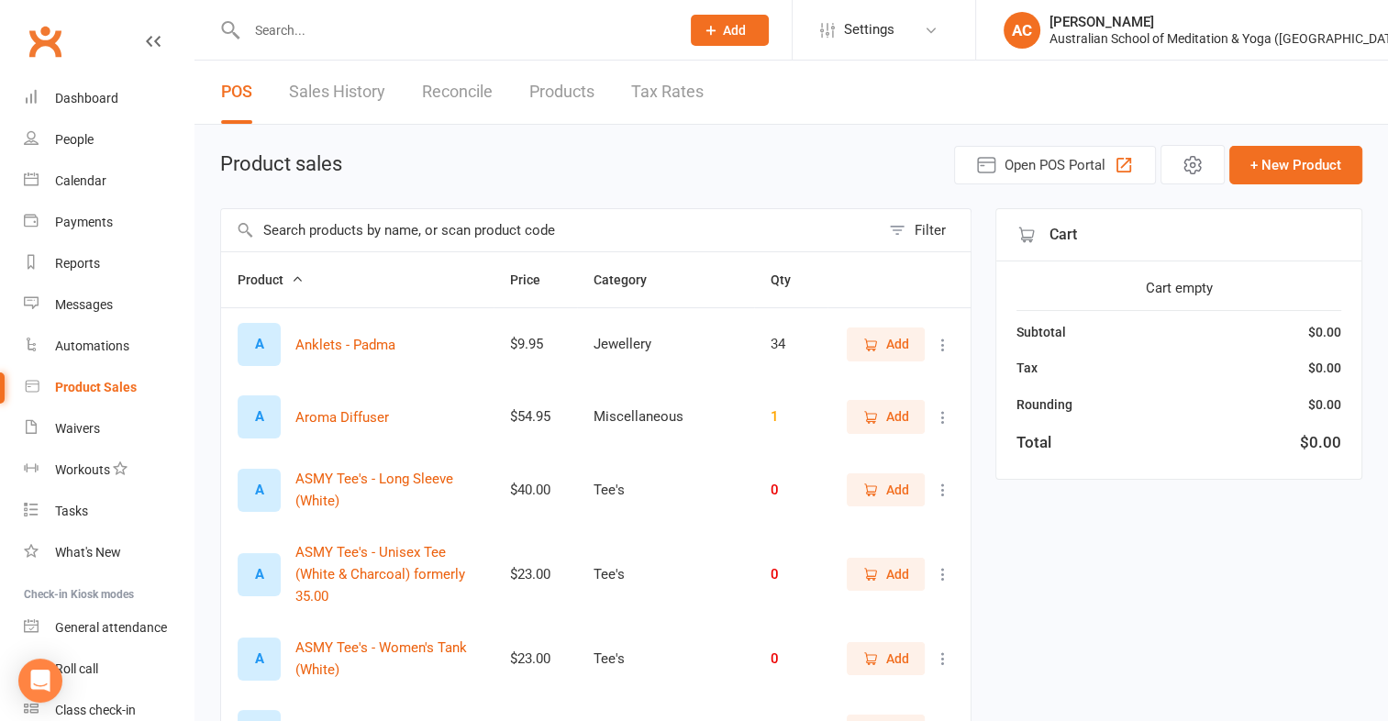
type input "d"
type input "p"
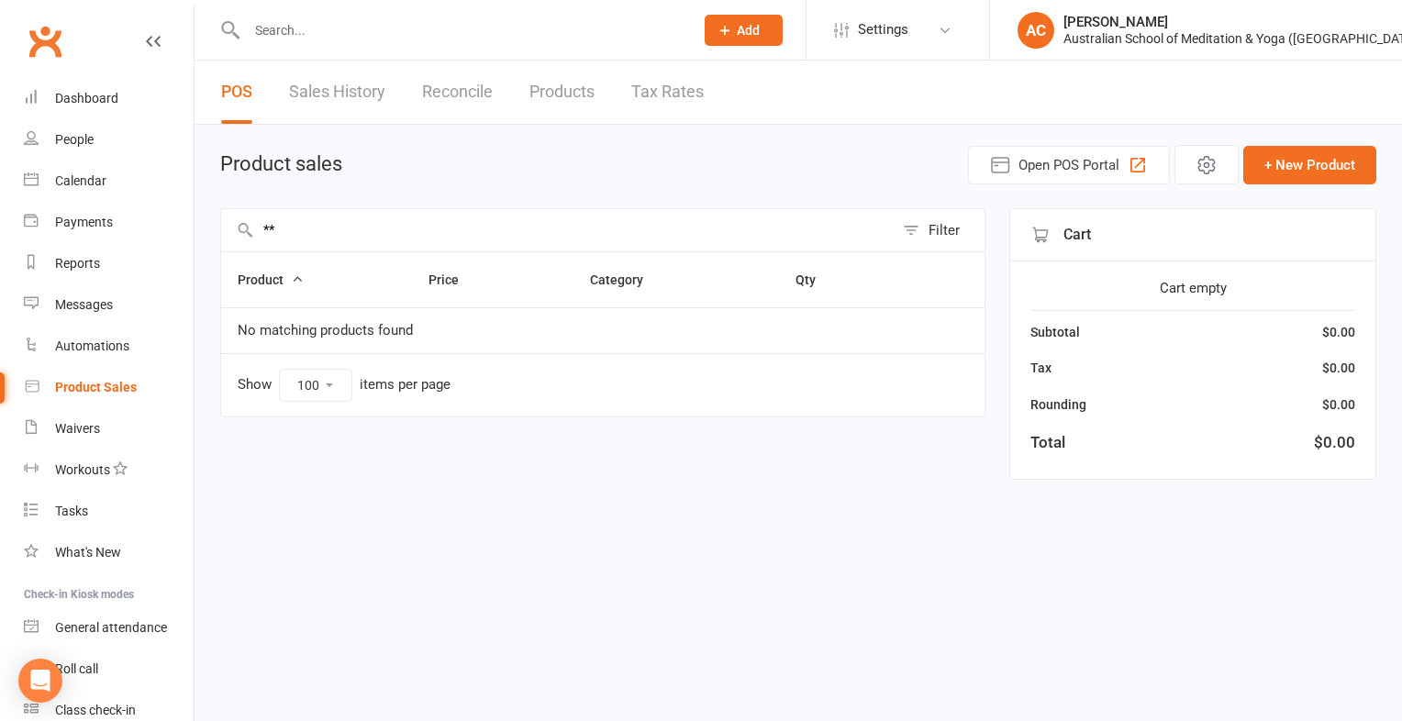
type input "*"
type input "s"
type input "k"
type input "a b c d e f g h i j k l m n o p q r s t u v w x y z"
click at [471, 231] on input "a b c d e f g h i j k l m n o p q r s t u v w x y z" at bounding box center [557, 230] width 672 height 42
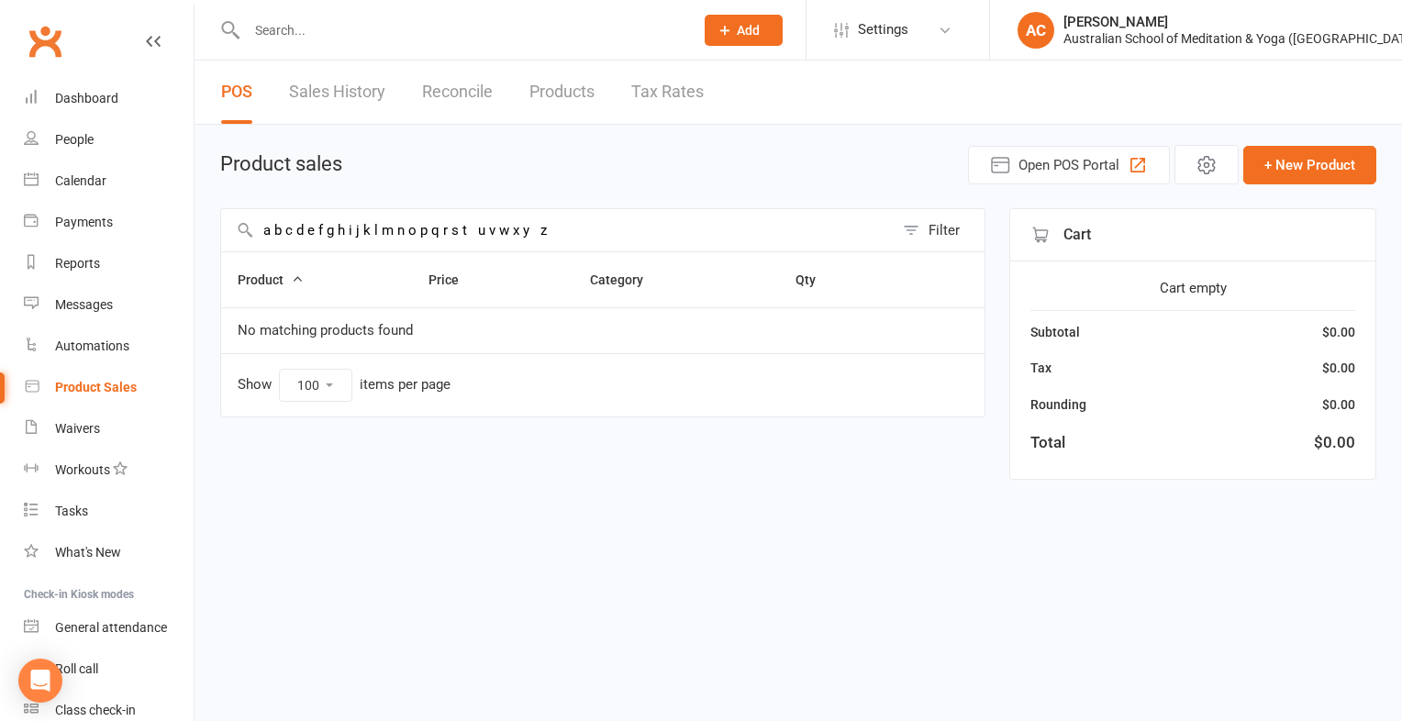
drag, startPoint x: 548, startPoint y: 227, endPoint x: 246, endPoint y: 240, distance: 302.1
click at [246, 240] on input "a b c d e f g h i j k l m n o p q r s t u v w x y z" at bounding box center [557, 230] width 672 height 42
type input "w"
type input "v"
type input "h"
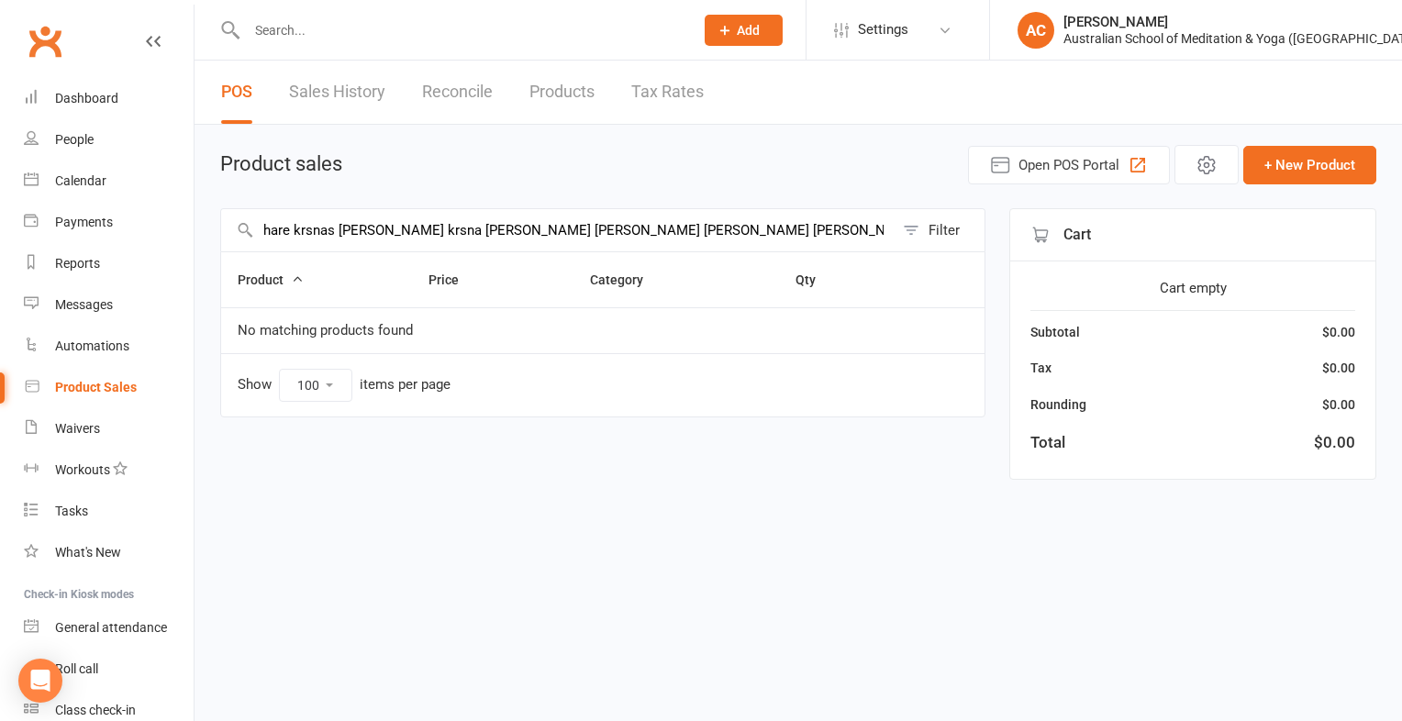
click at [330, 233] on input "hare krsnas hare krsna krsna krsna hare hare hare rama hare rama rama rama hare…" at bounding box center [557, 230] width 672 height 42
click at [782, 237] on input "hare krsna krsna krsna hare hare hare rama hare rama rama rama hare hare" at bounding box center [557, 230] width 672 height 42
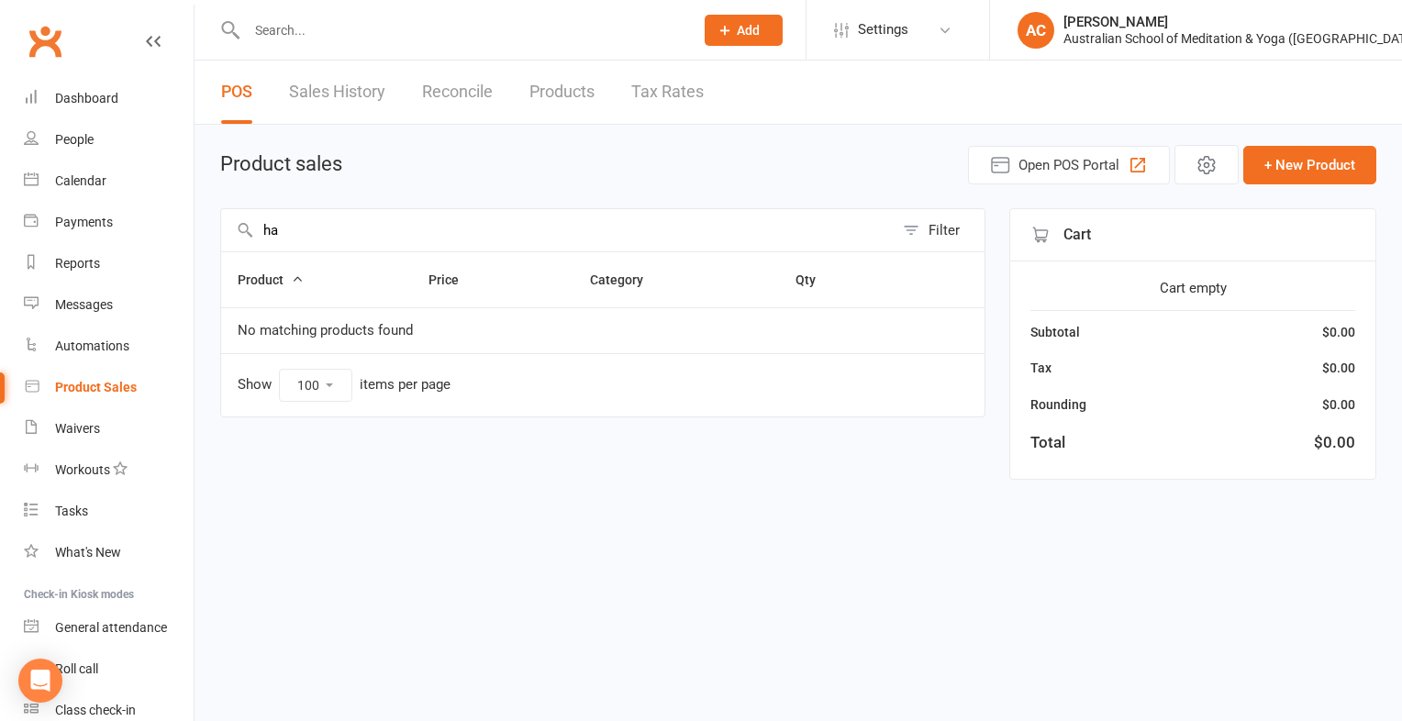
type input "h"
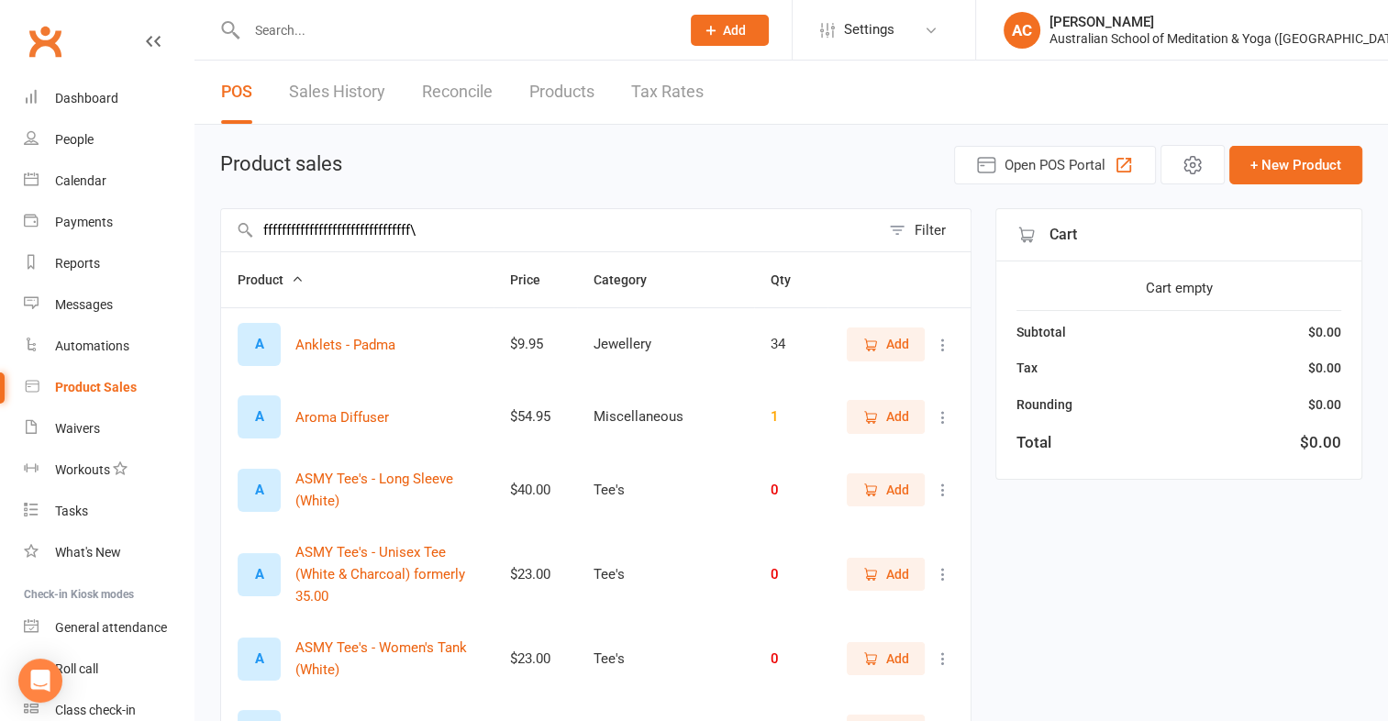
click at [558, 226] on input "ffffffffffffffffffffffffffffffff\" at bounding box center [550, 230] width 659 height 42
click at [558, 227] on input "ffffffffffffffffffffffffffffffff\" at bounding box center [550, 230] width 659 height 42
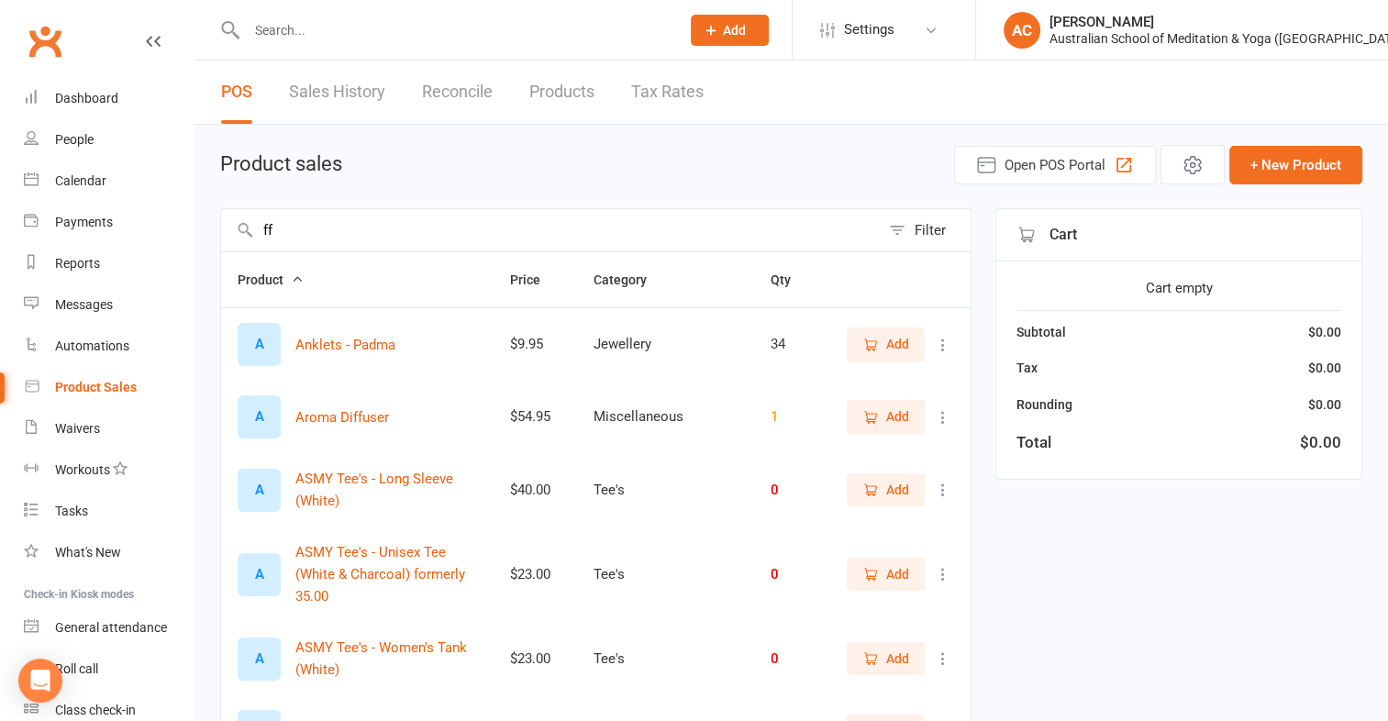
type input "f"
click at [418, 227] on input "text" at bounding box center [550, 230] width 659 height 42
drag, startPoint x: 679, startPoint y: 229, endPoint x: 743, endPoint y: 240, distance: 65.1
click at [743, 240] on input "text" at bounding box center [550, 230] width 659 height 42
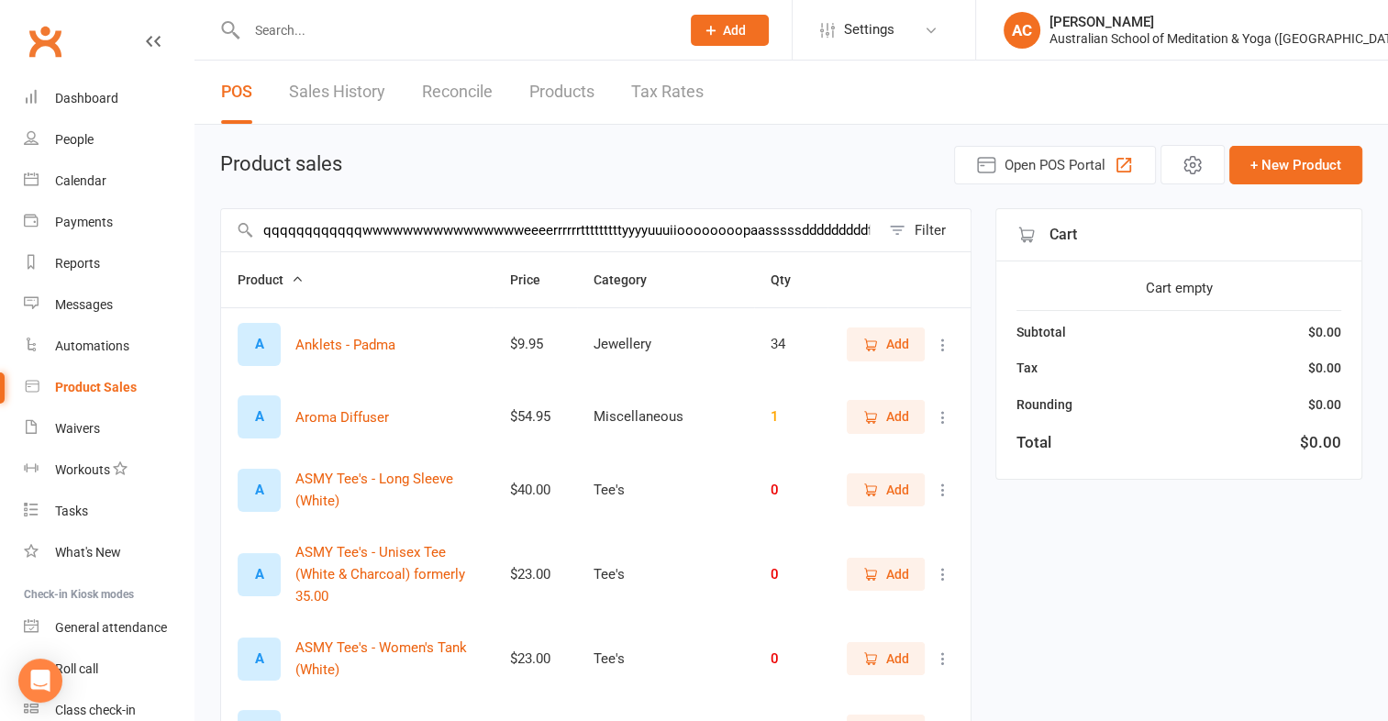
click at [733, 248] on input "qqqqqqqqqqqqwwwwwwwwwwwwwwwweeeerrrrrrtttttttttyyyyuuuiioooooooopaasssssddddddd…" at bounding box center [550, 230] width 659 height 42
click at [670, 227] on input "qqqqqqqqqqqqwwwwwwwwwwwwwwwweeeerrrrrrtttttttttyyyyuuuiioooooooopaasssssddddddd…" at bounding box center [550, 230] width 659 height 42
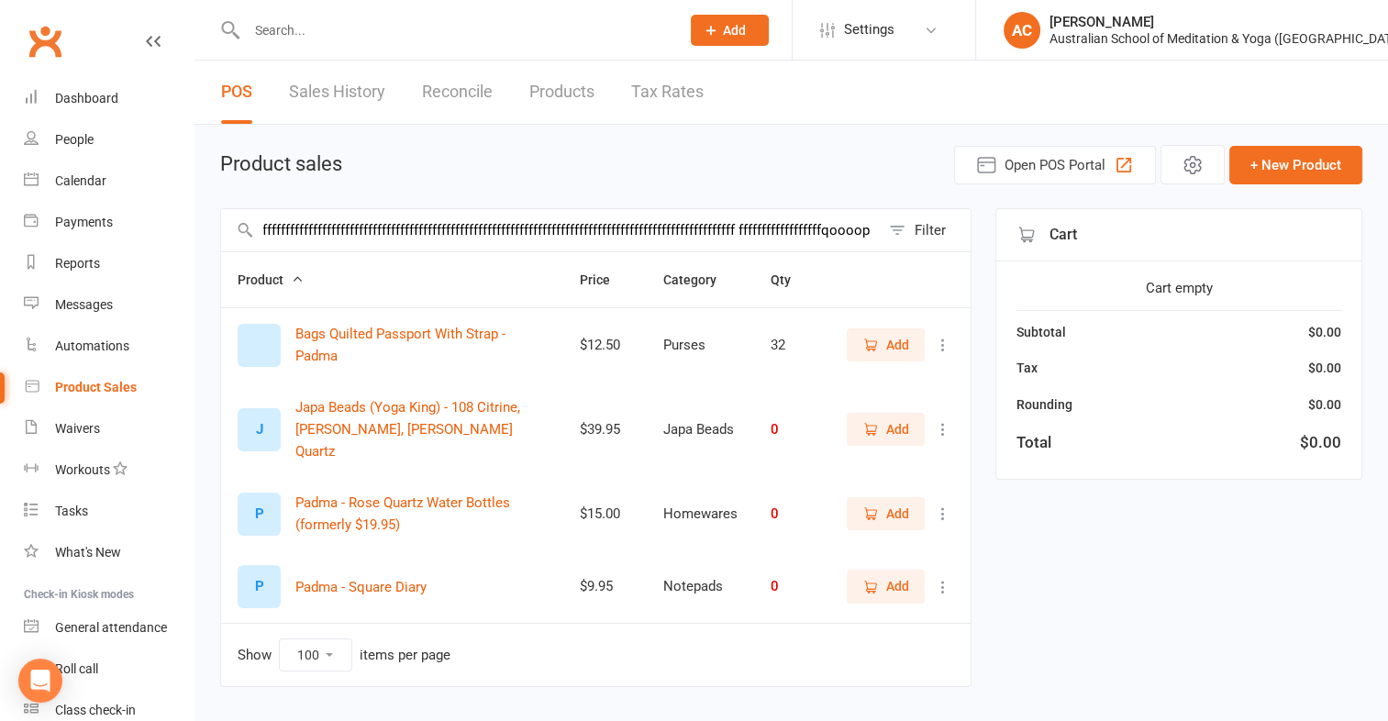
drag, startPoint x: 665, startPoint y: 222, endPoint x: 365, endPoint y: 259, distance: 302.2
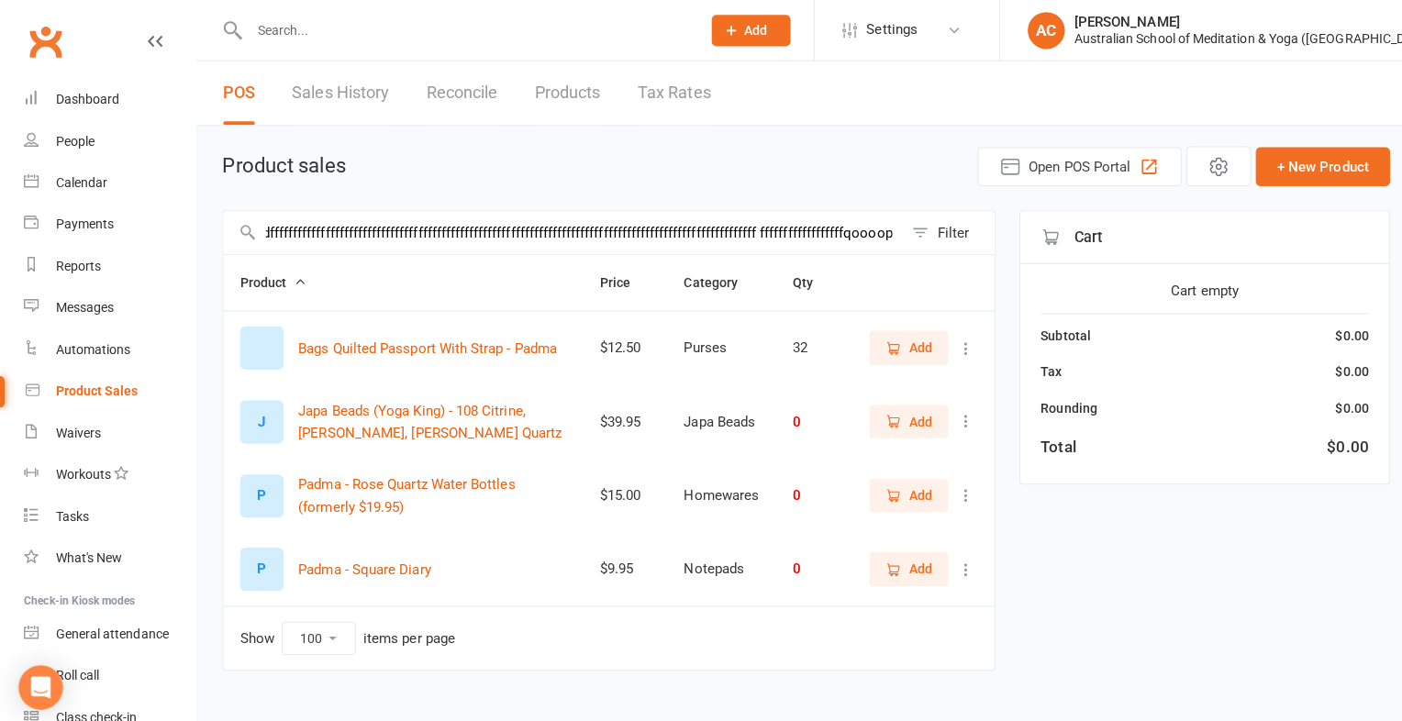
scroll to position [0, 621]
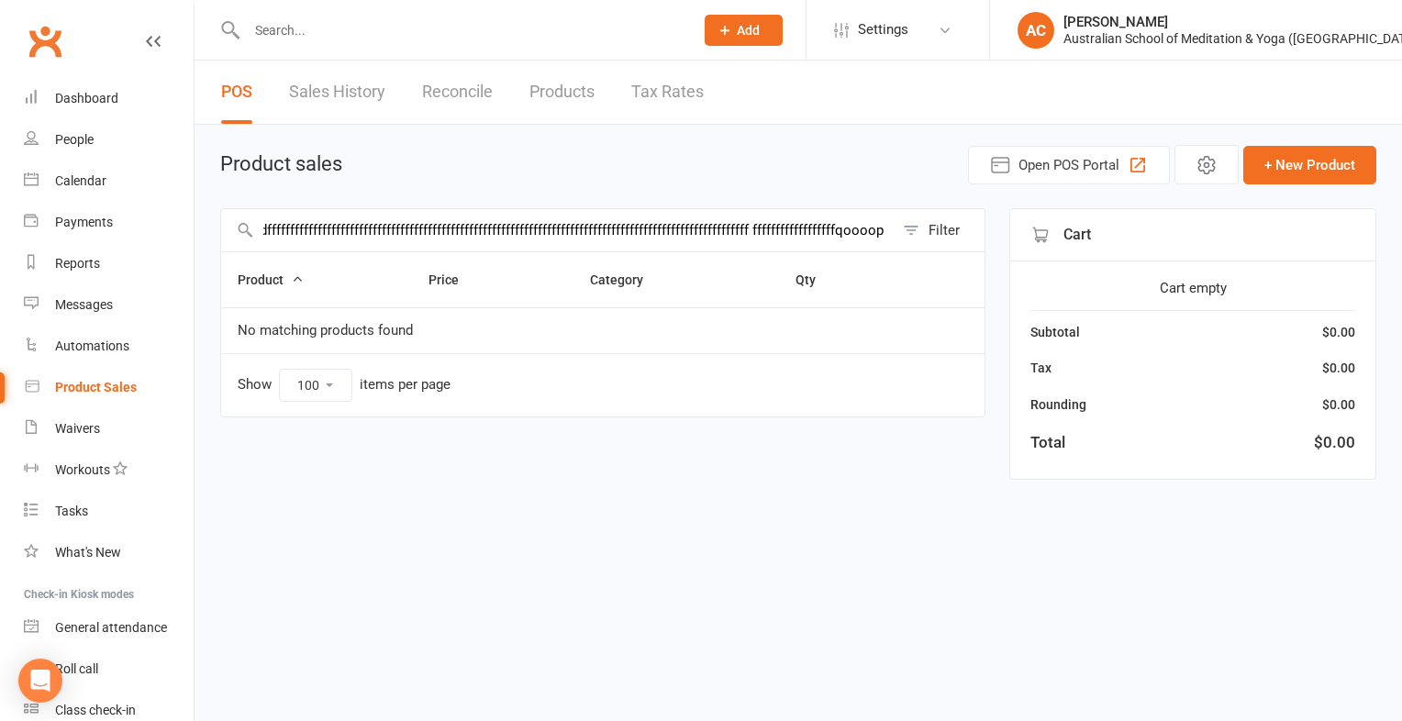
click at [891, 232] on input "qqqqqqqqqqqqwwwwwwwwwwwwwwwweeeerrrrrrtttttttttyyyyuuuiioooooooopaasssssddddddd…" at bounding box center [557, 230] width 672 height 42
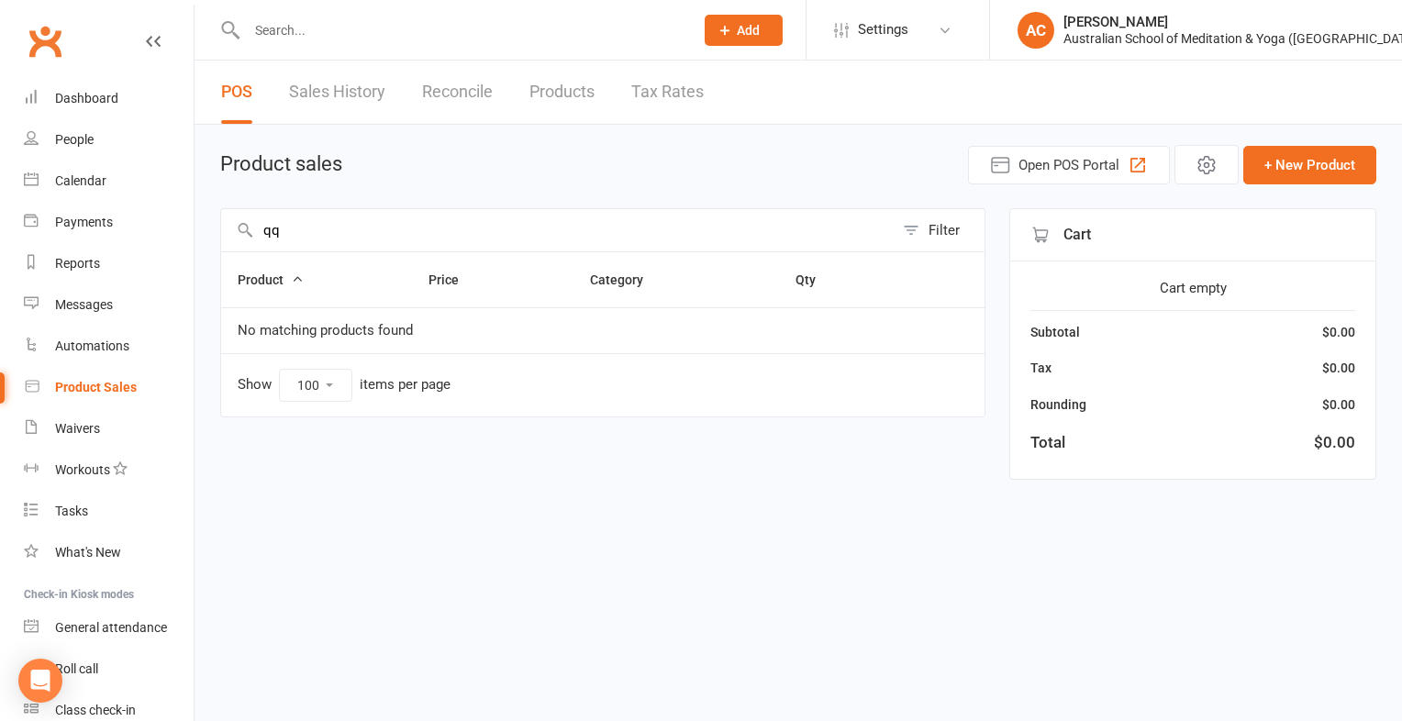
type input "q"
type input "f"
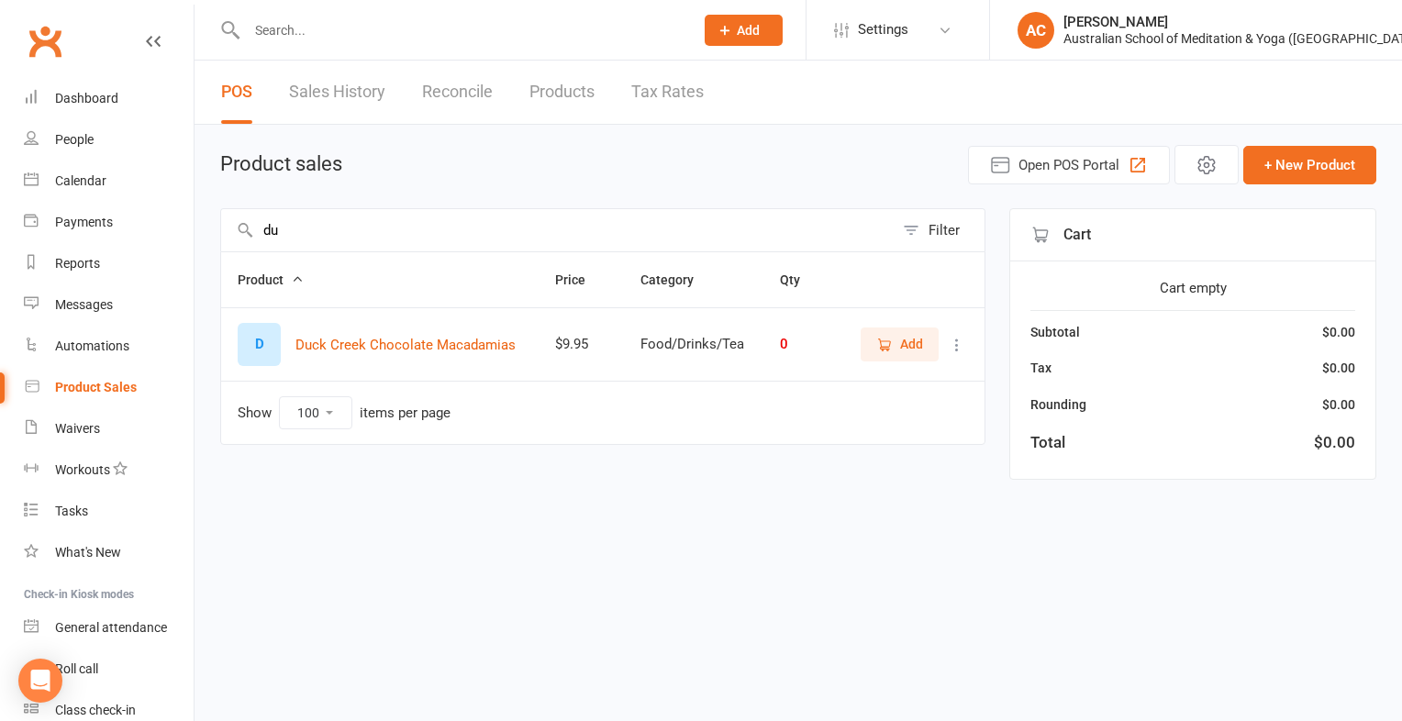
type input "d"
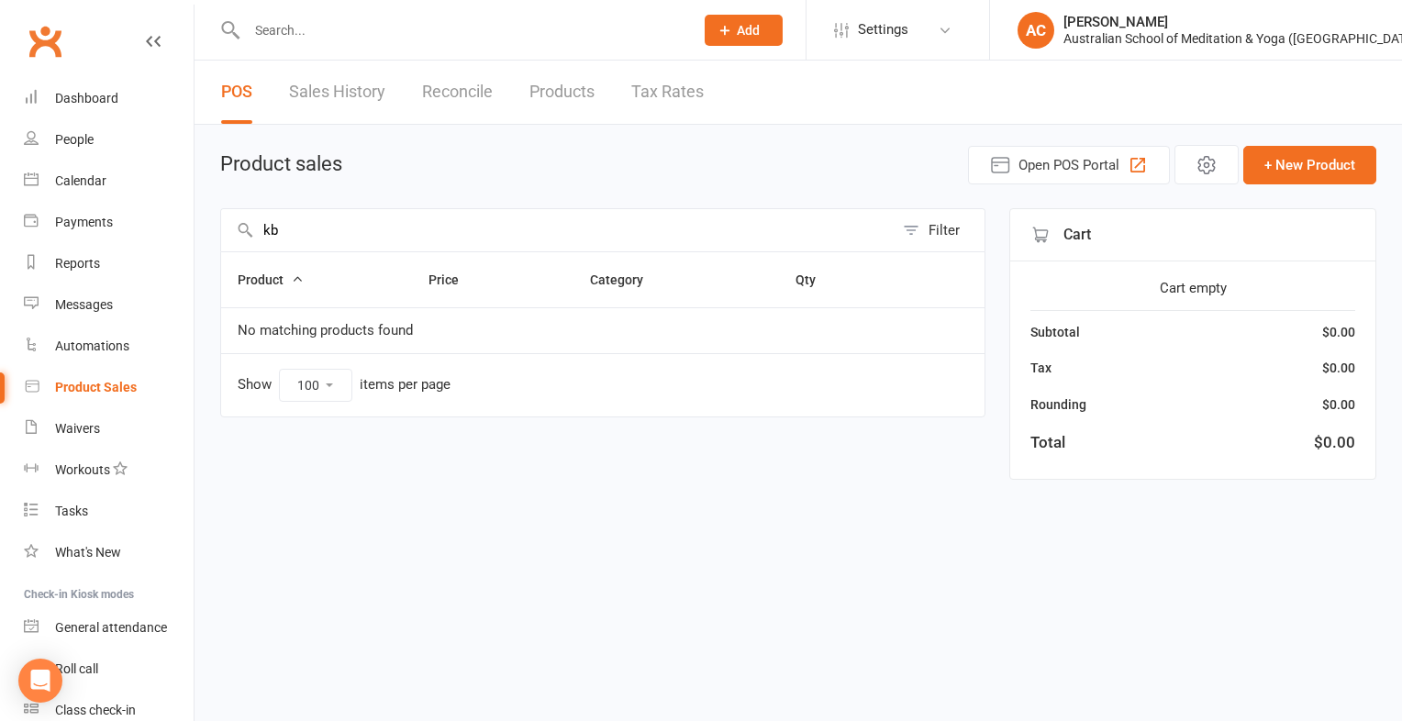
type input "k"
click at [891, 232] on input "~!@#$%^&*()_+{}":><?" at bounding box center [557, 230] width 672 height 42
click at [530, 236] on input "$%^&* ()_() +{}":><?()" at bounding box center [557, 230] width 672 height 42
type input "$"
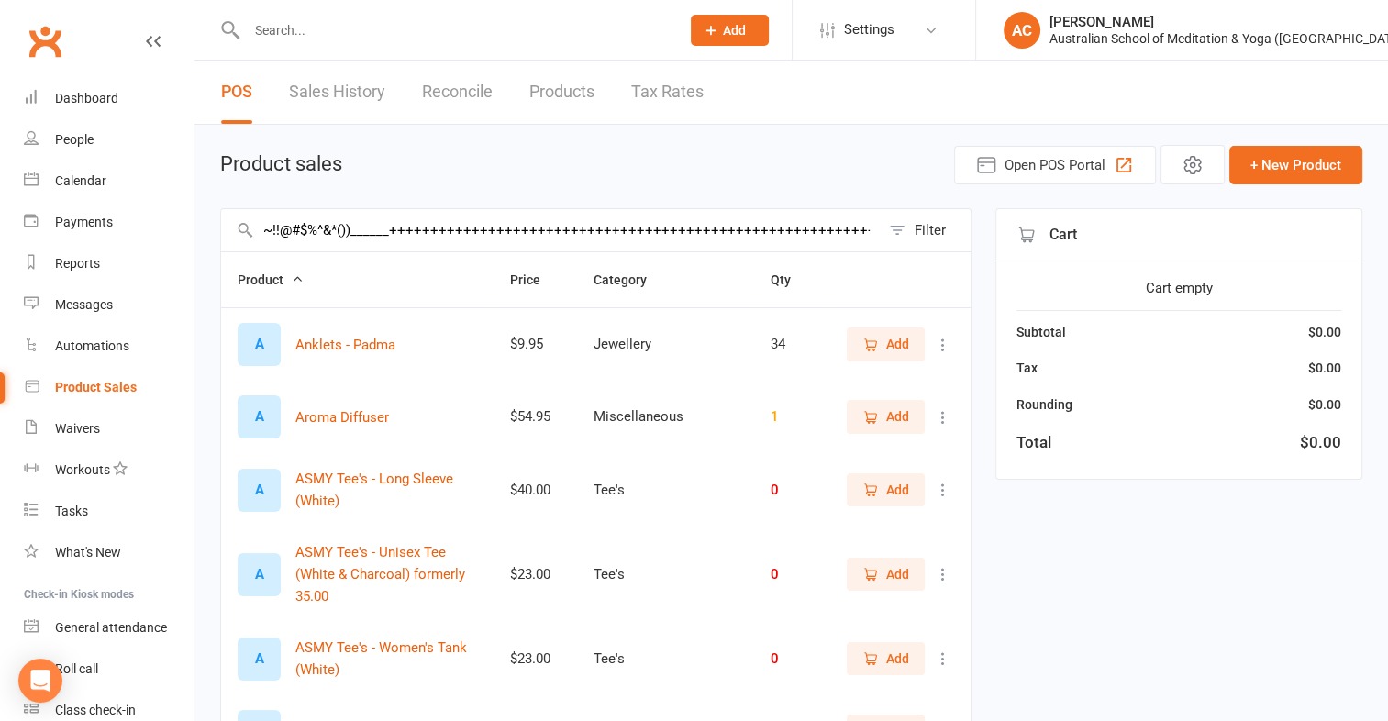
click at [565, 226] on input "~!!@#$%^&*())______++++++++++++++++++++++++++++++++++++++++++++++++++++++++++++…" at bounding box center [550, 230] width 659 height 42
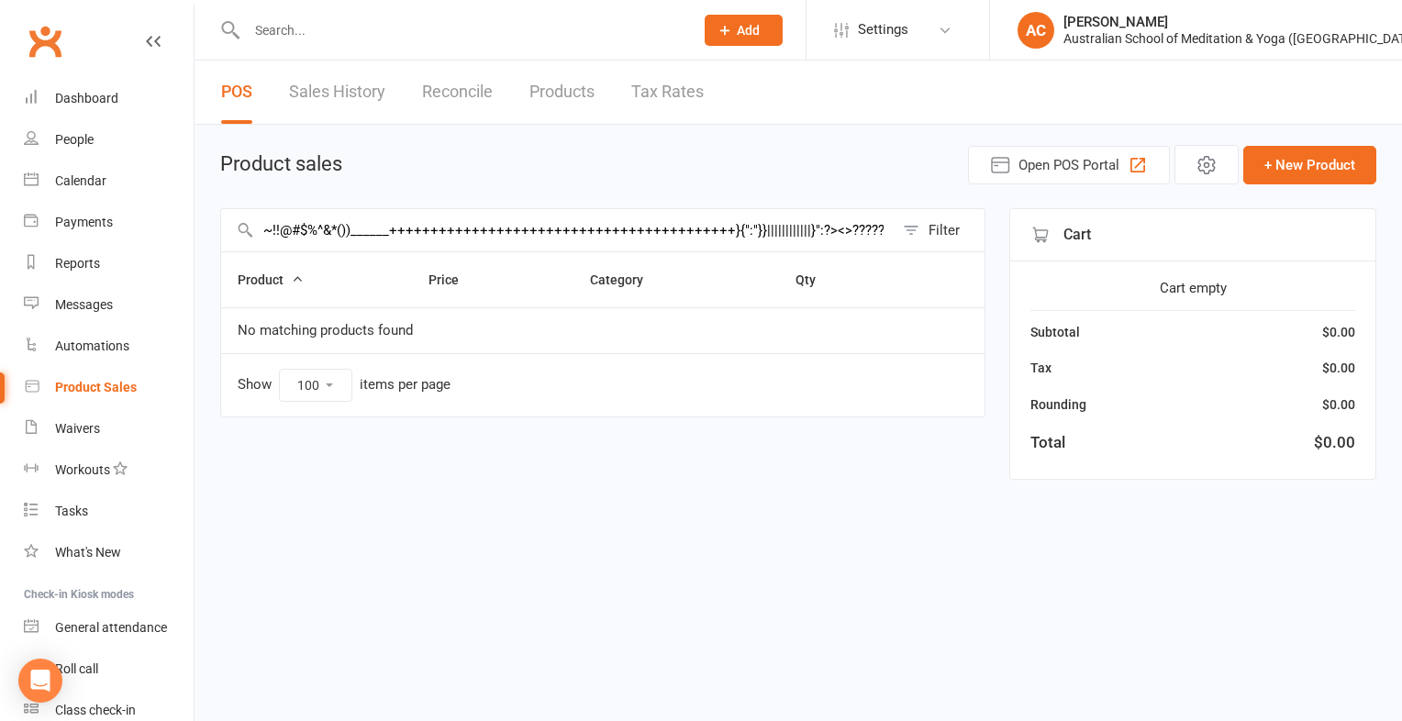
click at [892, 222] on input "~!!@#$%^&*())______++++++++++++++++++++++++++++++++++++++++++}{":"}}|||||||||||…" at bounding box center [557, 230] width 672 height 42
drag, startPoint x: 892, startPoint y: 222, endPoint x: 660, endPoint y: 237, distance: 231.6
click at [660, 237] on input "???????" at bounding box center [557, 230] width 672 height 42
type input "?"
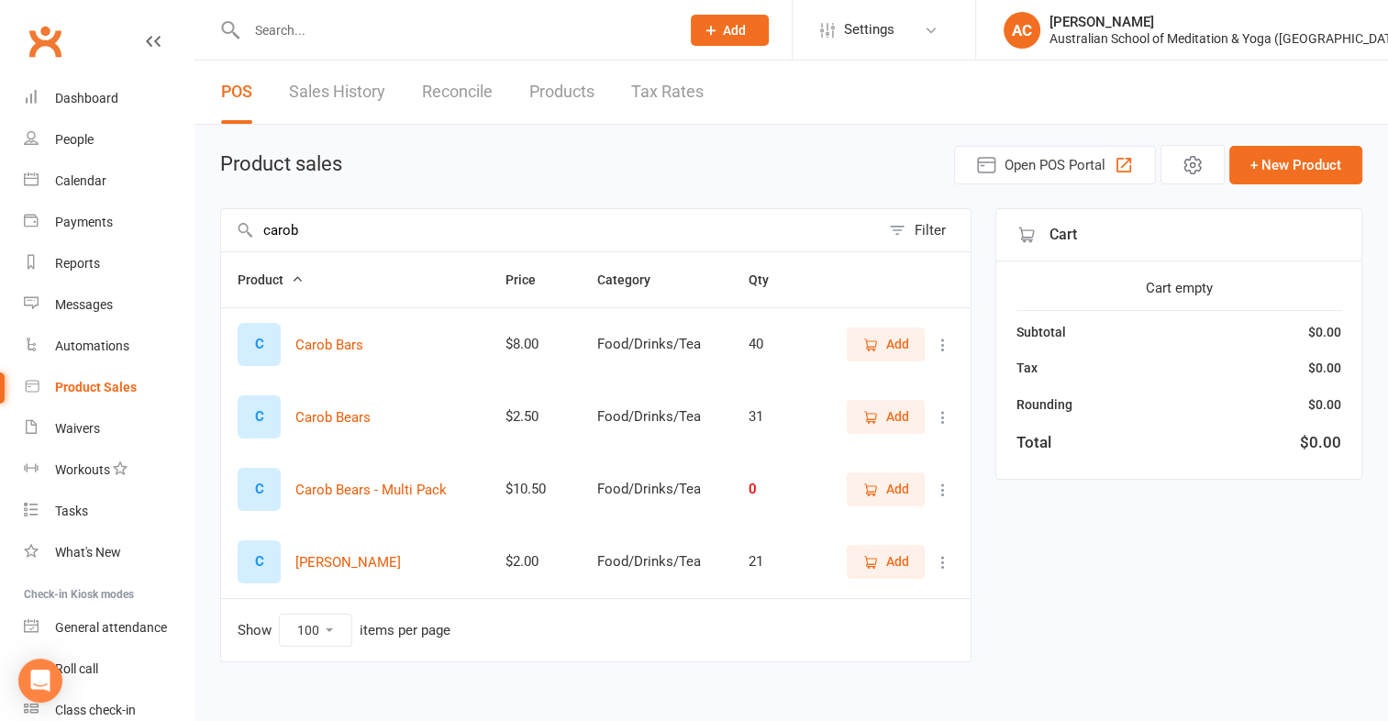
type input "carob"
click at [898, 338] on span "Add" at bounding box center [897, 344] width 23 height 20
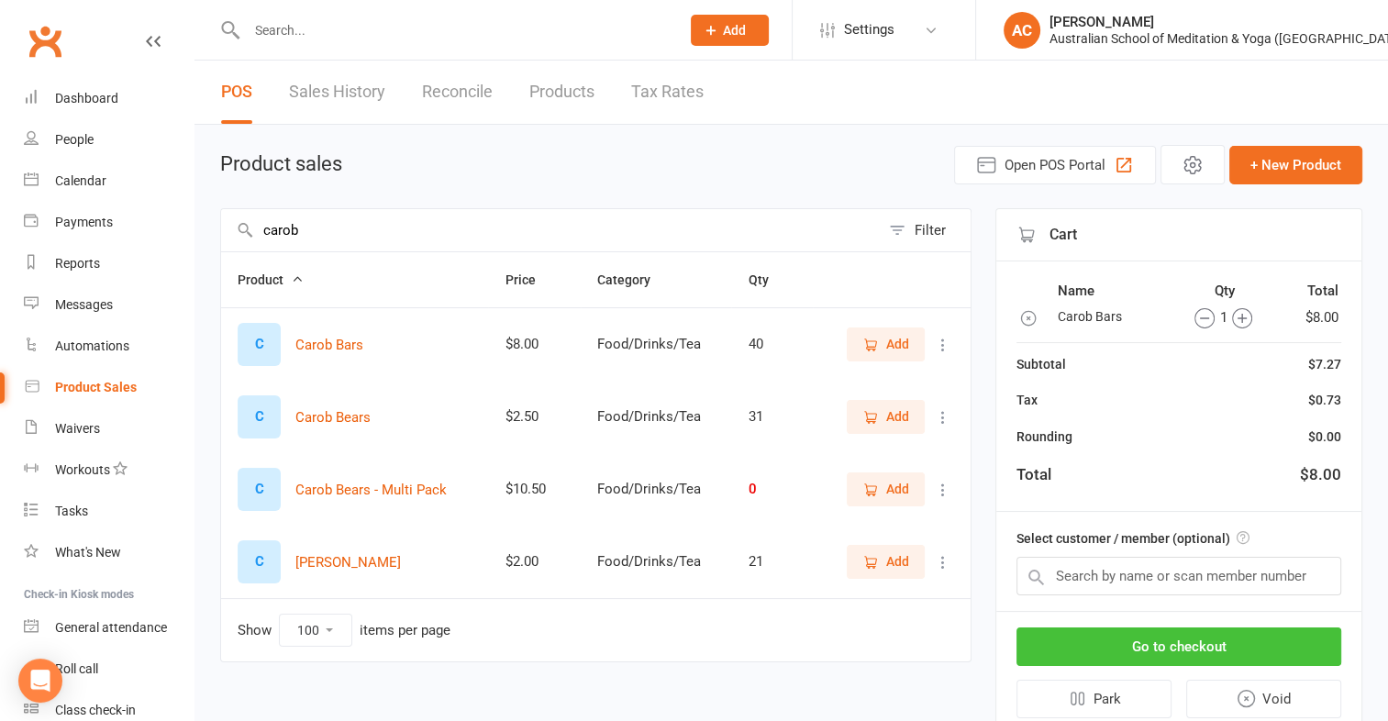
click at [1218, 637] on button "Go to checkout" at bounding box center [1178, 646] width 325 height 39
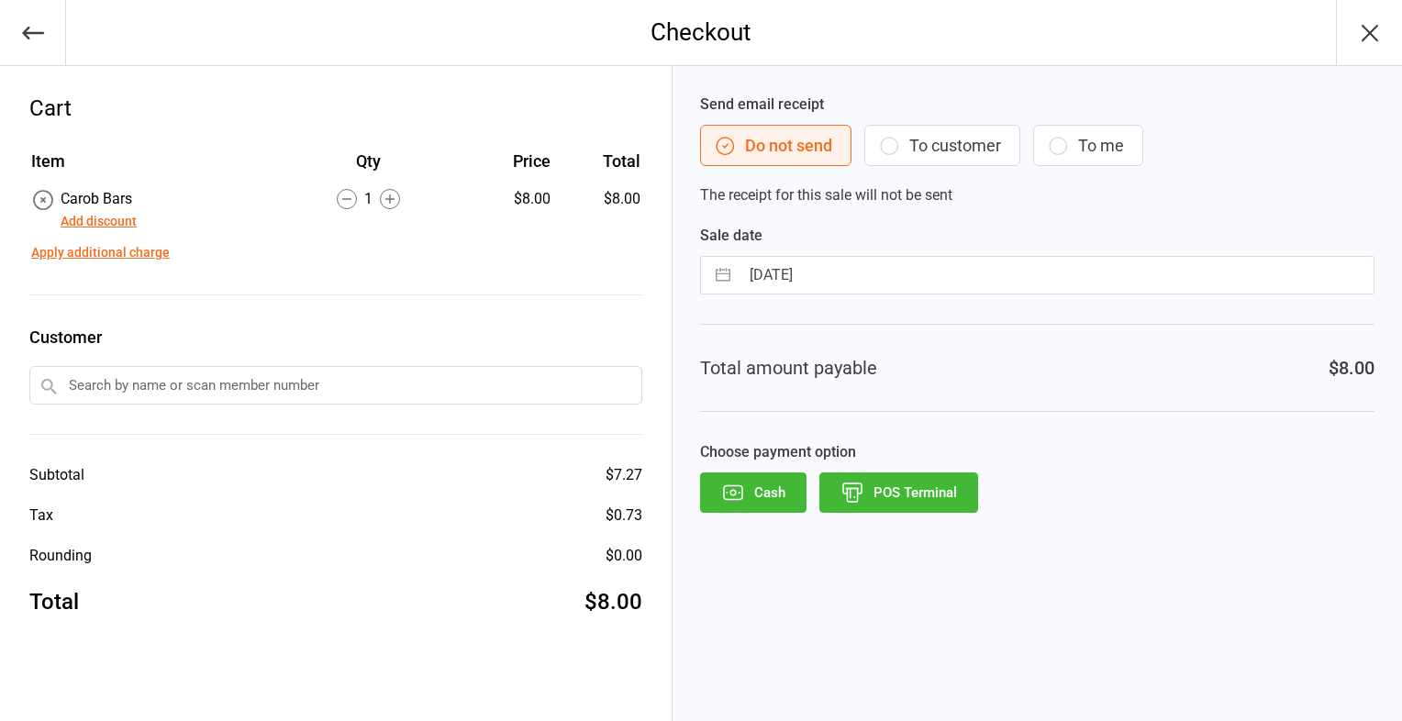
click at [909, 495] on button "POS Terminal" at bounding box center [898, 492] width 159 height 40
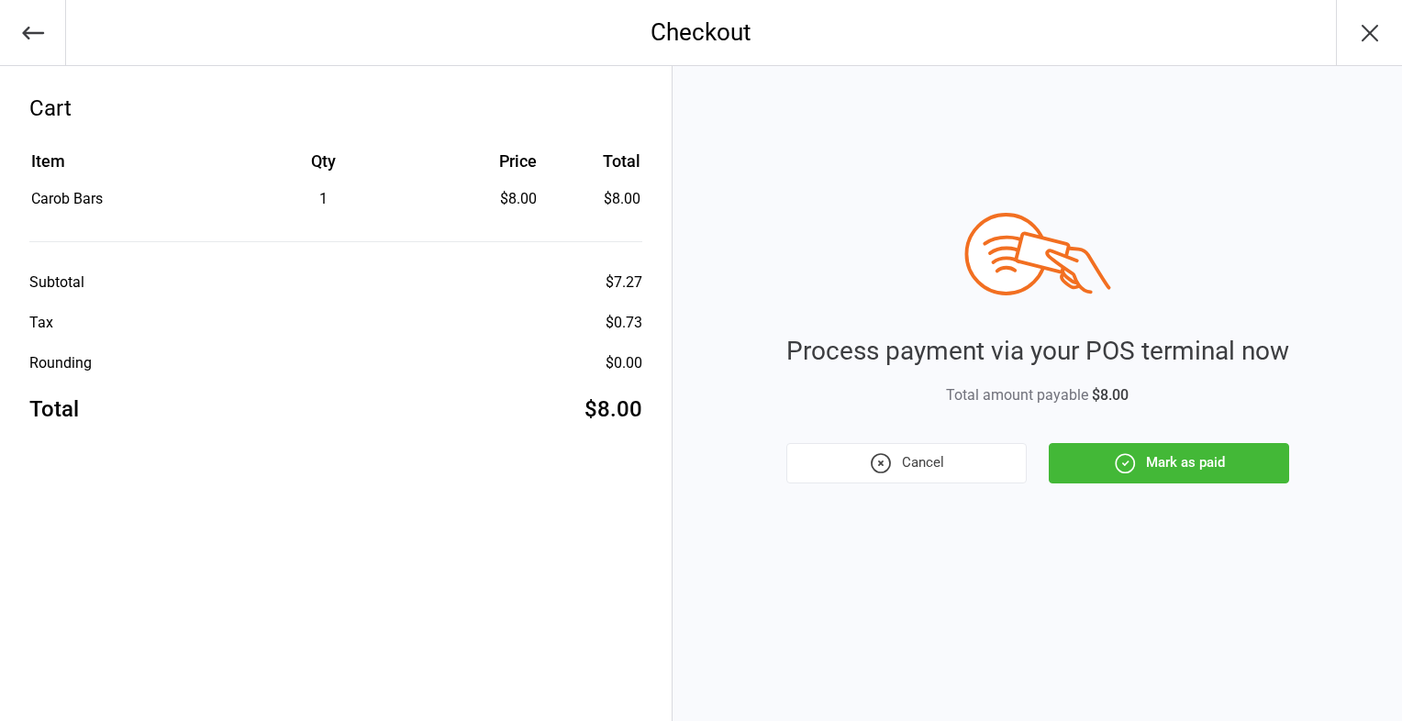
click at [1153, 465] on button "Mark as paid" at bounding box center [1169, 463] width 240 height 40
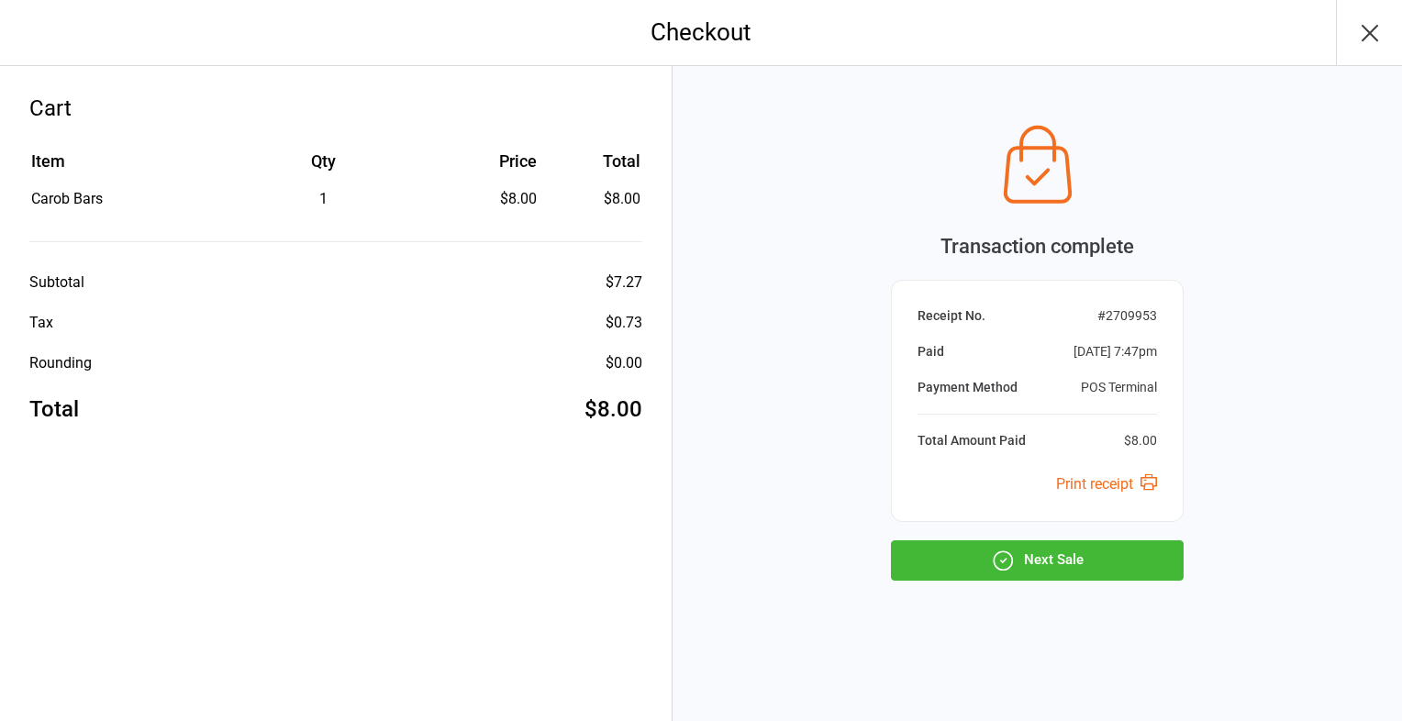
click at [1081, 567] on button "Next Sale" at bounding box center [1037, 560] width 293 height 40
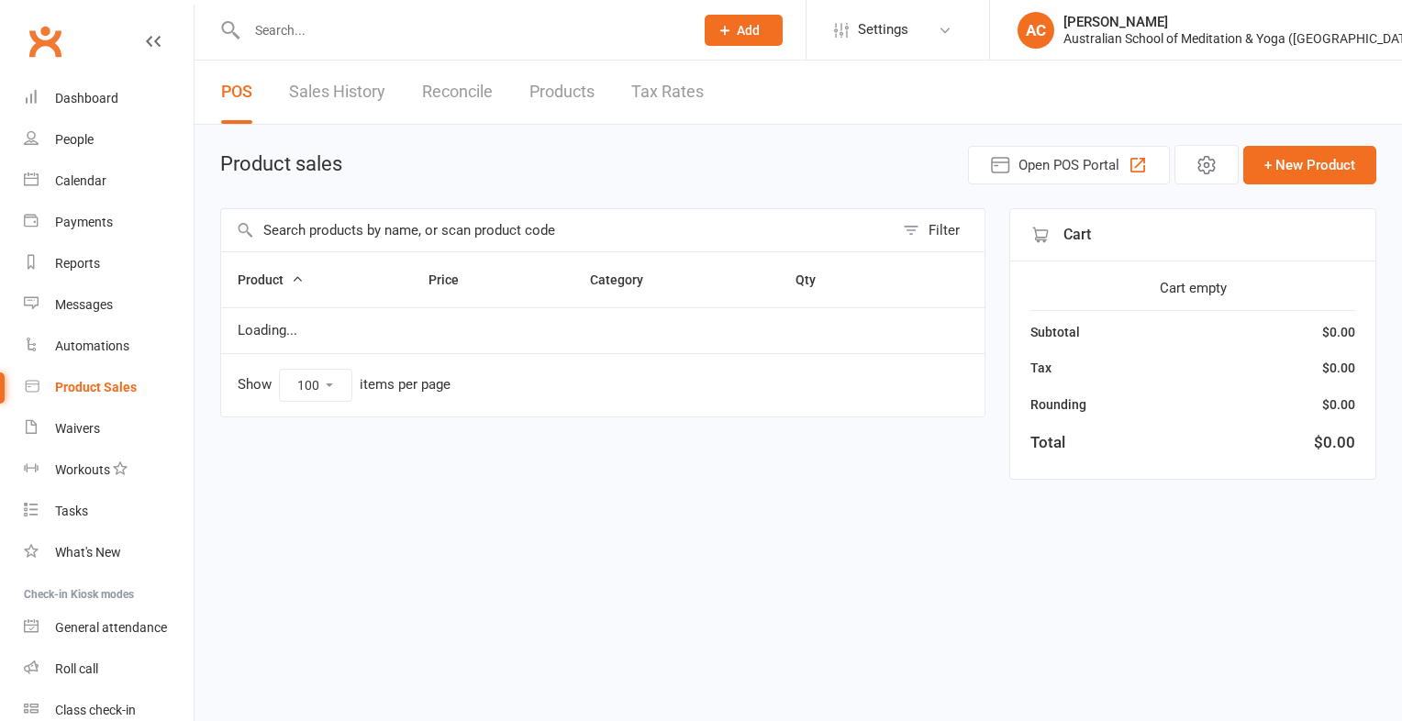
select select "100"
